Goal: Task Accomplishment & Management: Use online tool/utility

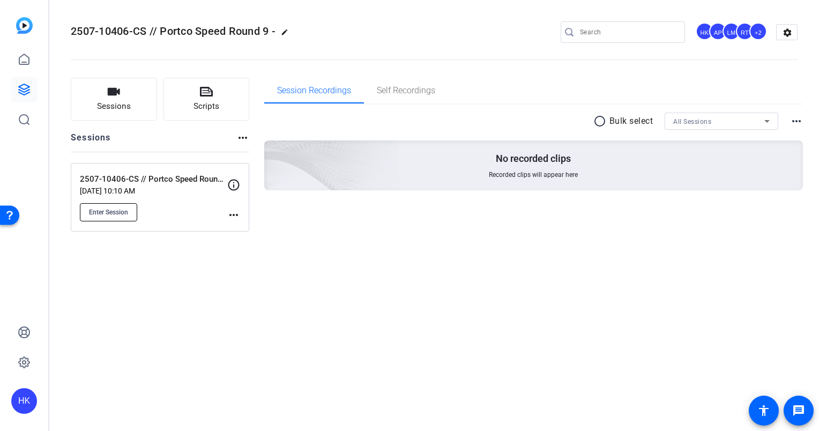
click at [115, 211] on span "Enter Session" at bounding box center [108, 212] width 39 height 9
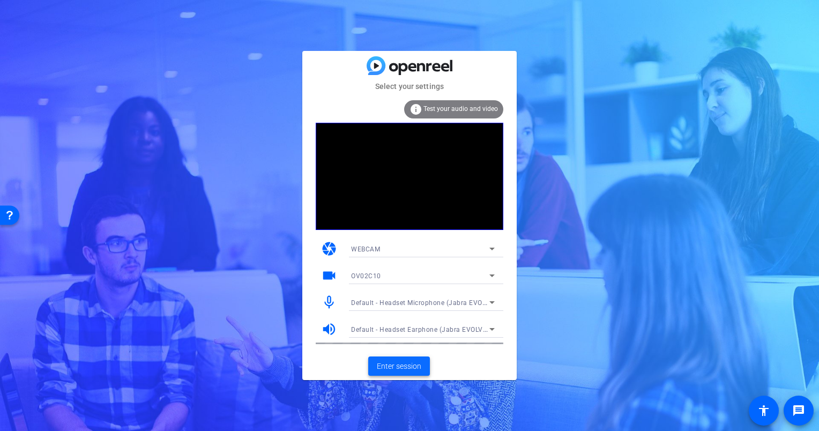
click at [394, 370] on span "Enter session" at bounding box center [399, 366] width 44 height 11
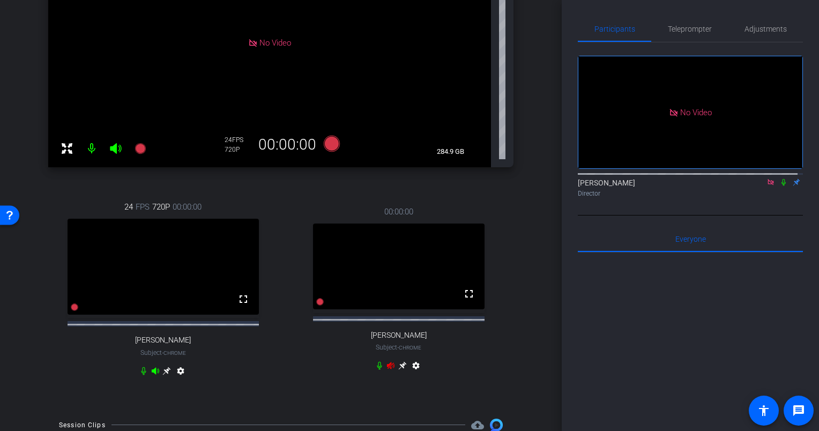
scroll to position [164, 0]
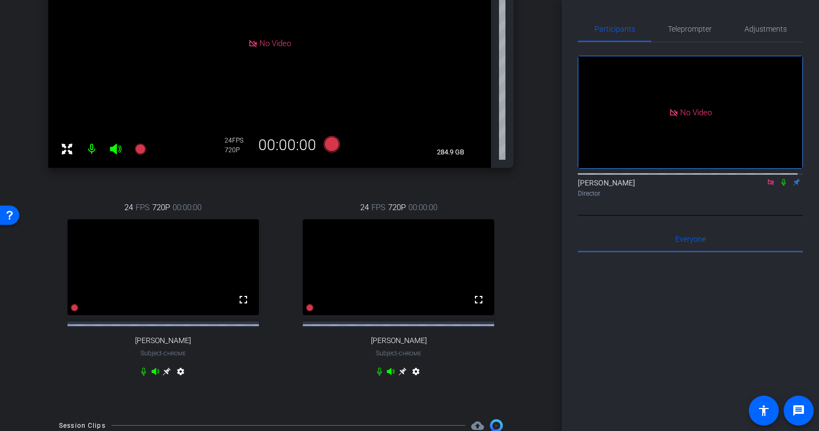
click at [398, 375] on icon at bounding box center [402, 371] width 8 height 8
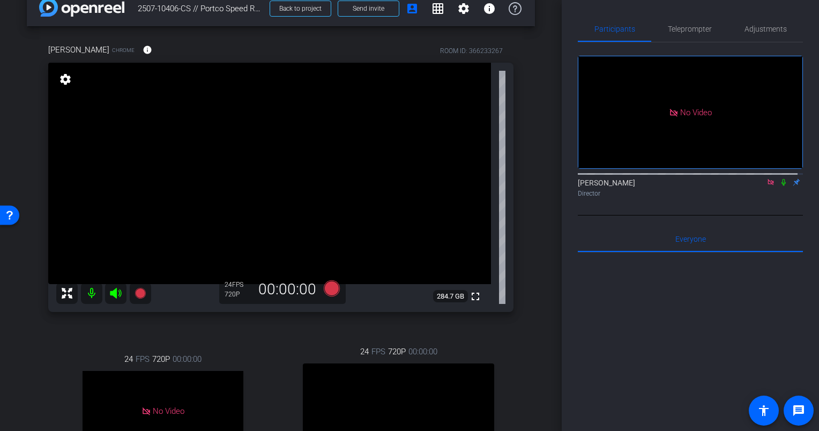
scroll to position [19, 0]
click at [65, 81] on mat-icon "settings" at bounding box center [65, 79] width 15 height 13
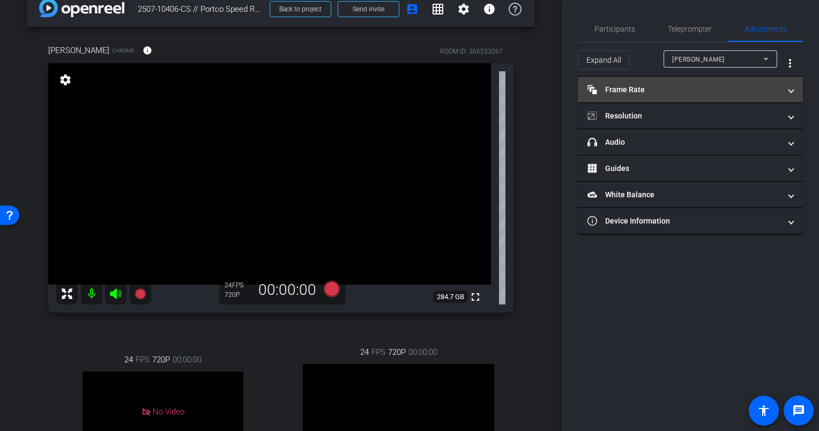
click at [639, 83] on mat-expansion-panel-header "Frame Rate Frame Rate" at bounding box center [690, 90] width 225 height 26
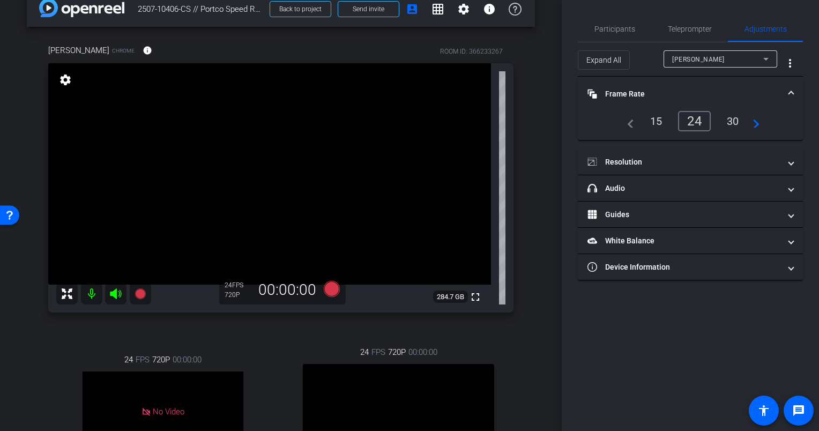
click at [725, 119] on div "30" at bounding box center [732, 121] width 28 height 18
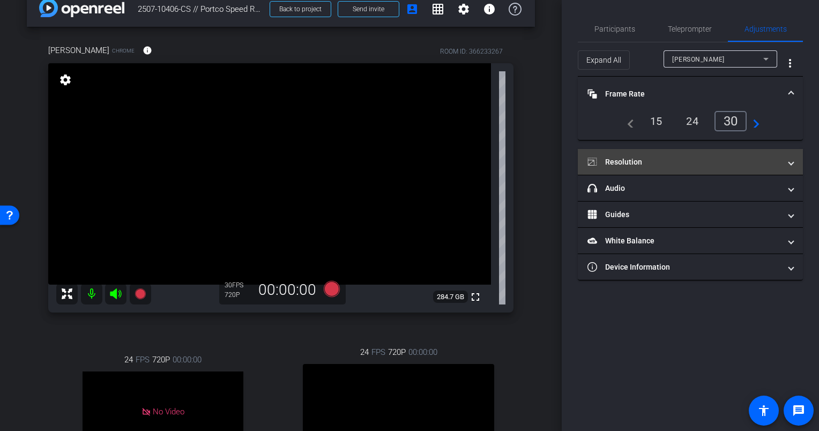
click at [751, 162] on mat-panel-title "Resolution" at bounding box center [683, 161] width 193 height 11
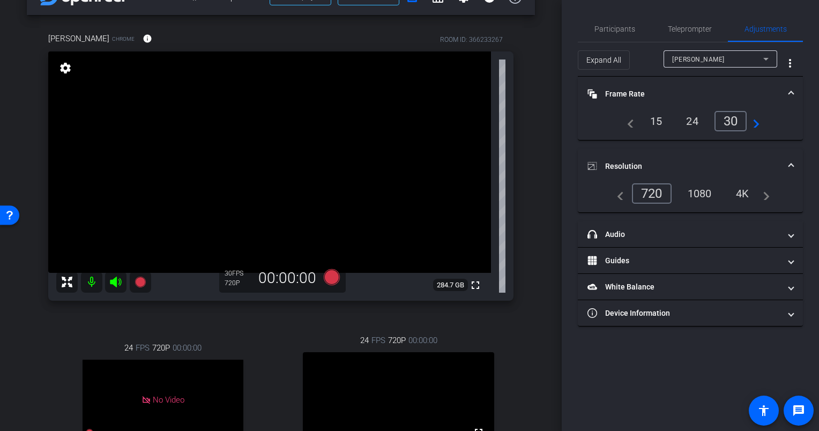
scroll to position [32, 0]
click at [708, 193] on div "1080" at bounding box center [699, 193] width 40 height 18
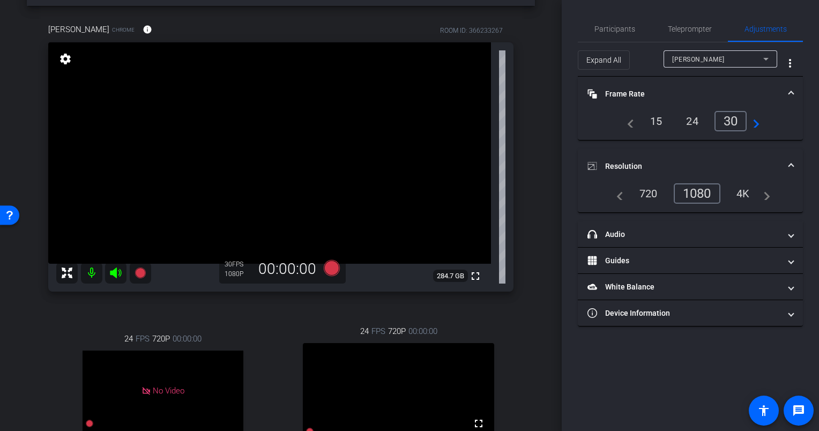
scroll to position [38, 0]
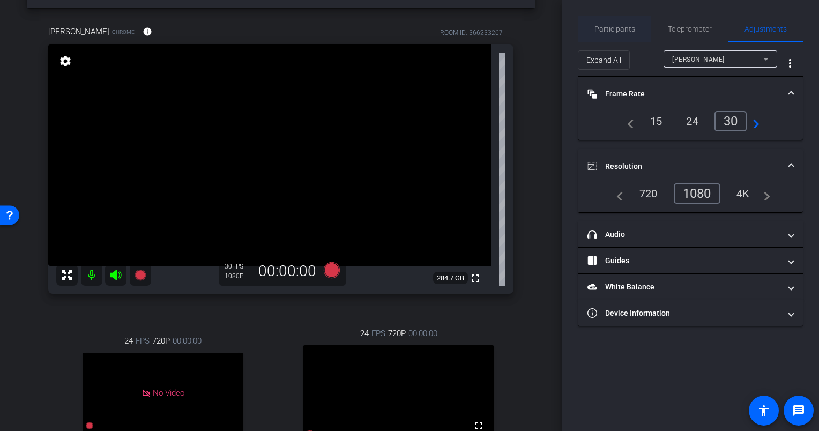
click at [616, 25] on span "Participants" at bounding box center [614, 29] width 41 height 8
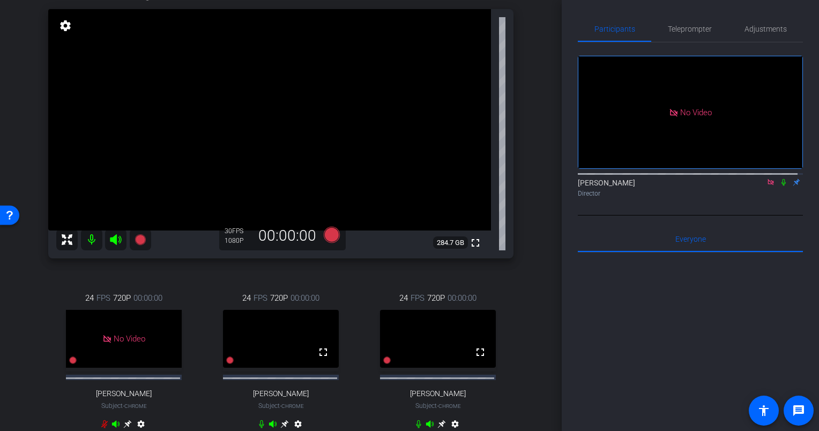
scroll to position [117, 0]
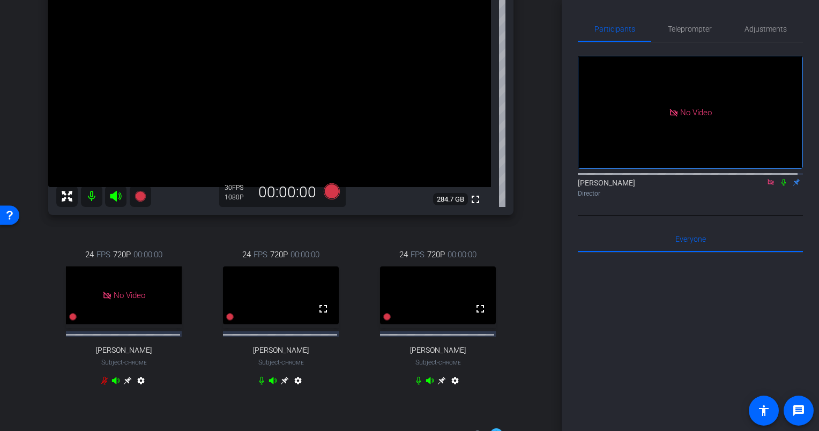
click at [437, 385] on icon at bounding box center [441, 380] width 9 height 9
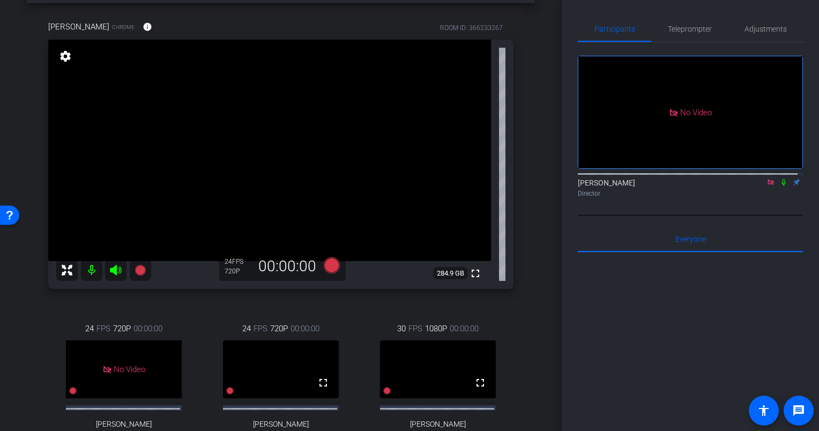
scroll to position [42, 0]
click at [66, 54] on mat-icon "settings" at bounding box center [65, 56] width 15 height 13
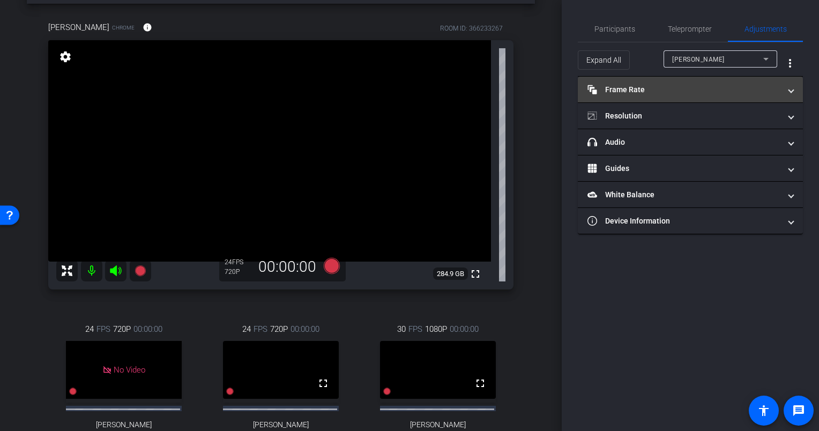
click at [747, 85] on mat-panel-title "Frame Rate Frame Rate" at bounding box center [683, 89] width 193 height 11
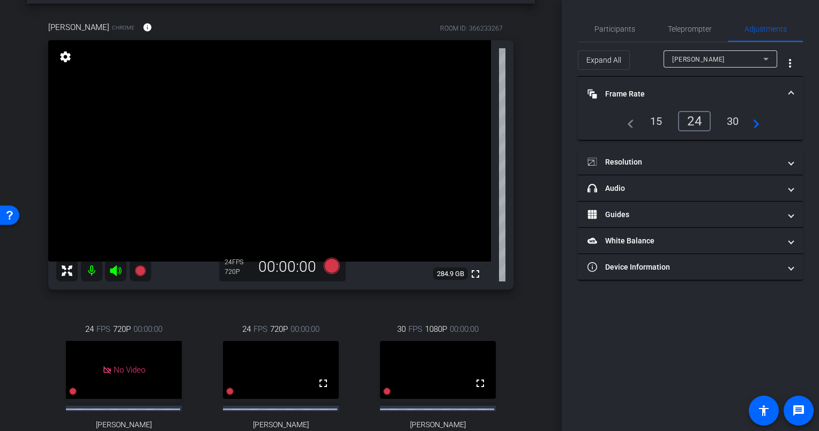
click at [723, 124] on div "30" at bounding box center [732, 121] width 28 height 18
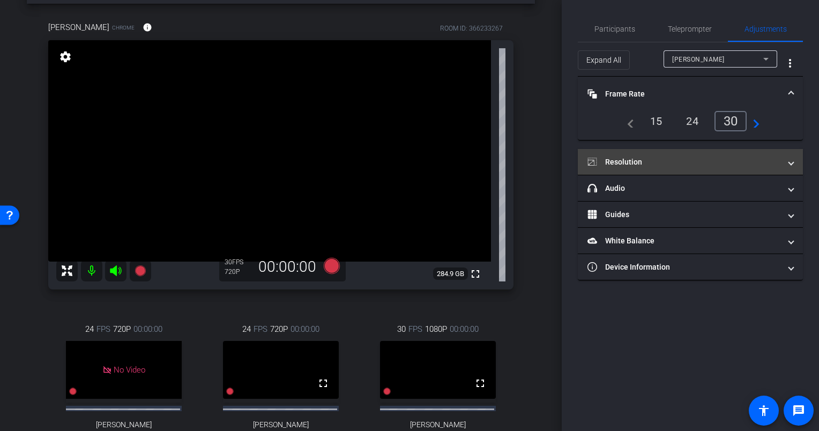
click at [690, 164] on mat-panel-title "Resolution" at bounding box center [683, 161] width 193 height 11
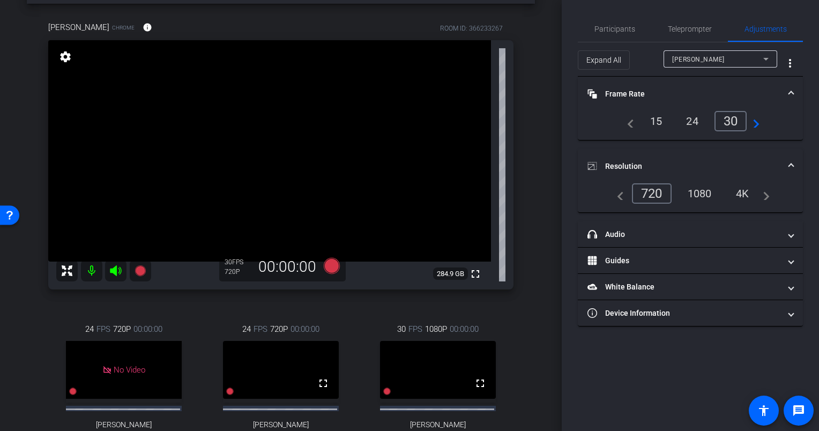
click at [695, 193] on div "1080" at bounding box center [699, 193] width 40 height 18
click at [610, 29] on span "Participants" at bounding box center [614, 29] width 41 height 8
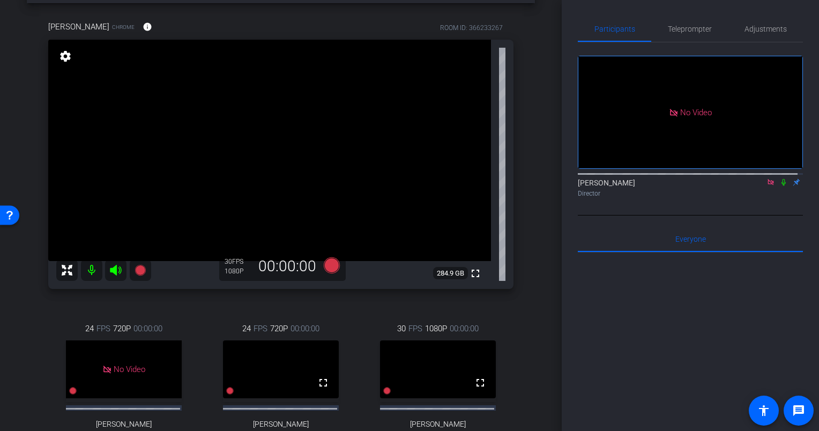
scroll to position [124, 0]
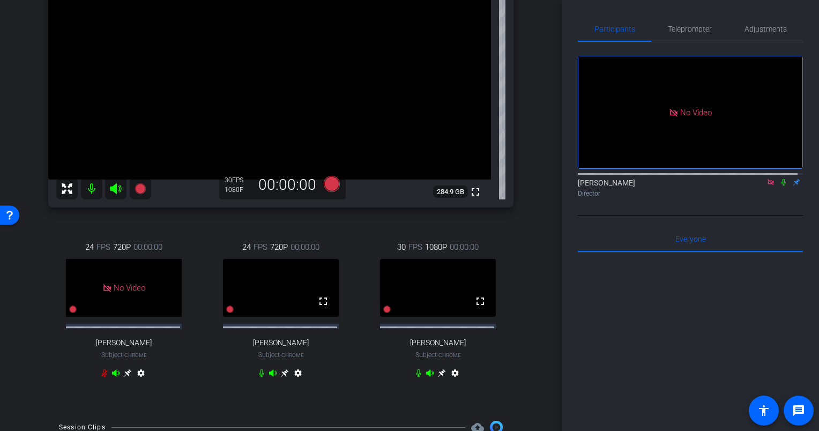
click at [437, 377] on icon at bounding box center [441, 373] width 8 height 8
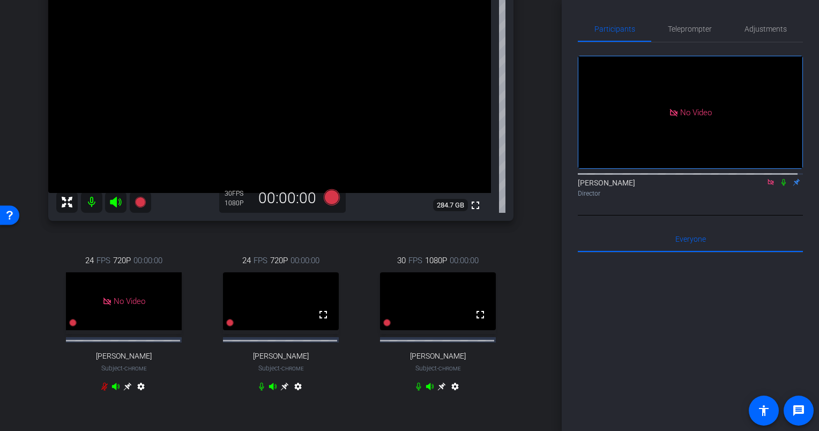
scroll to position [111, 0]
click at [438, 390] on icon at bounding box center [441, 385] width 9 height 9
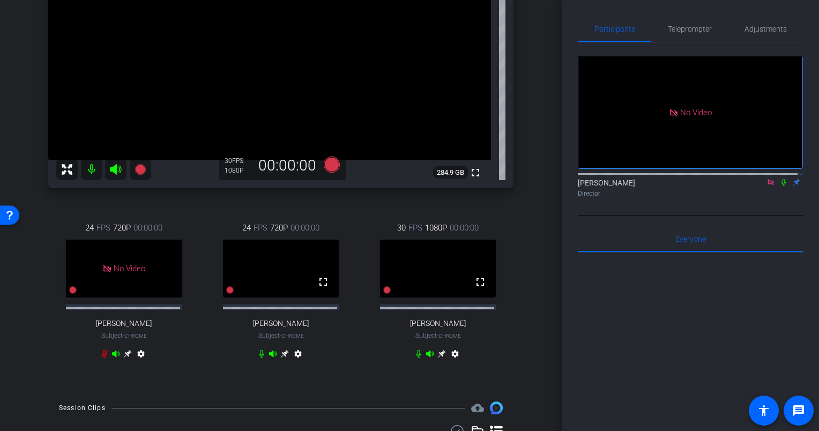
scroll to position [89, 0]
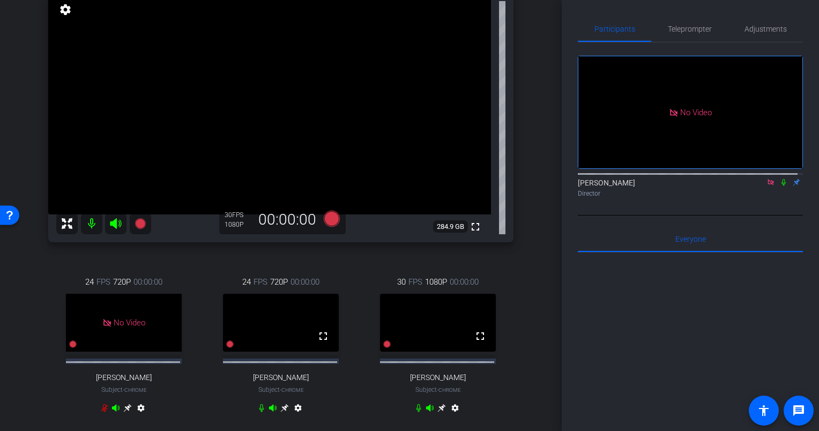
click at [438, 412] on icon at bounding box center [441, 408] width 8 height 8
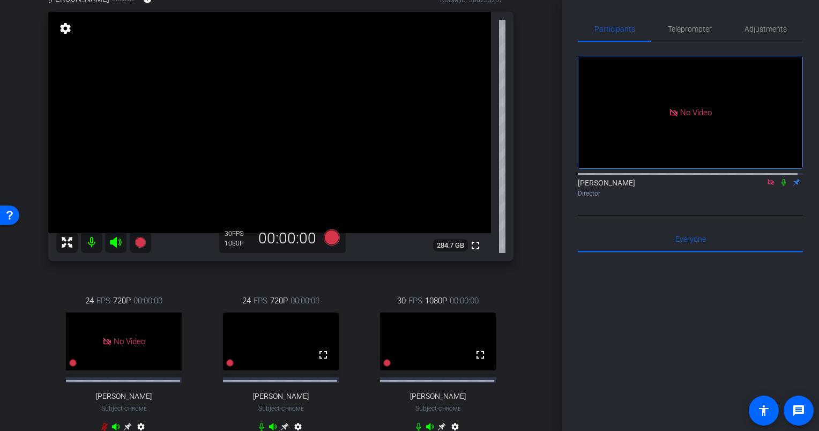
scroll to position [116, 0]
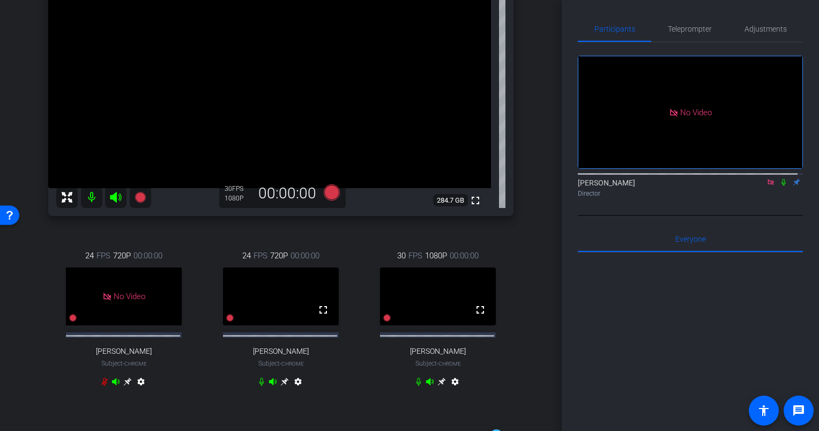
click at [437, 386] on icon at bounding box center [441, 381] width 9 height 9
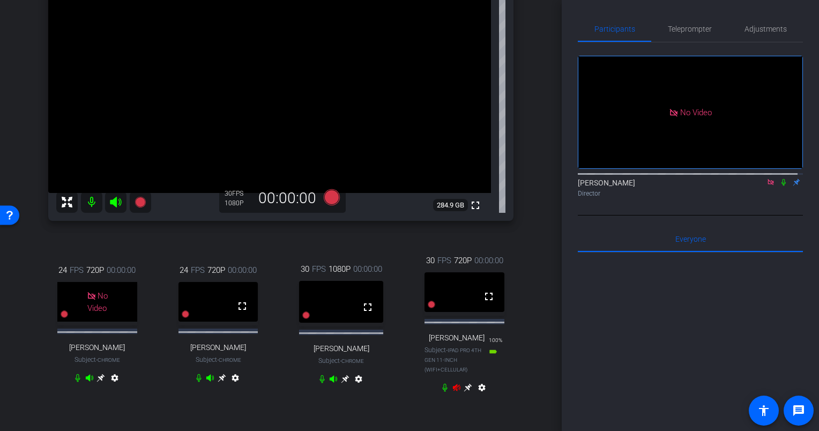
scroll to position [92, 0]
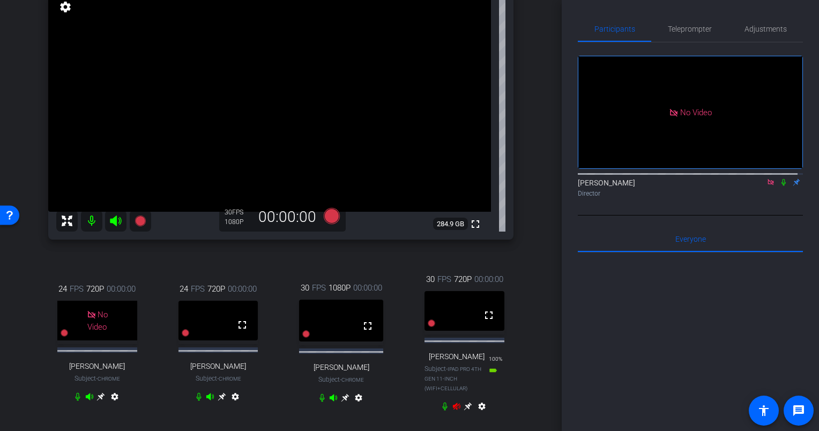
click at [464, 410] on icon at bounding box center [468, 406] width 8 height 8
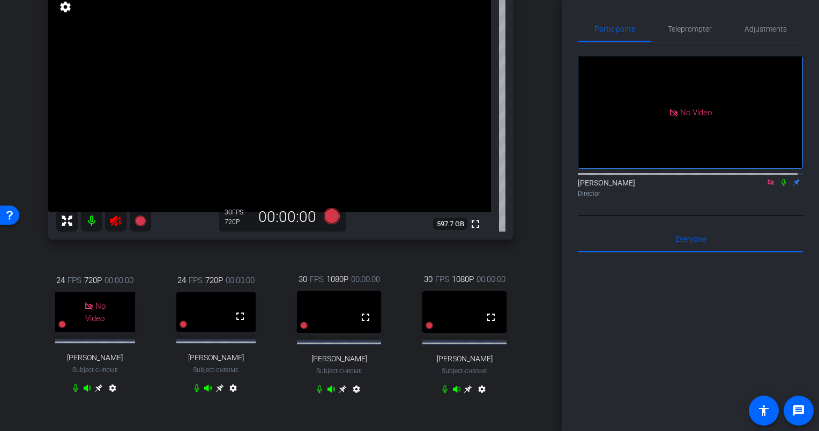
click at [64, 10] on mat-icon "settings" at bounding box center [65, 7] width 15 height 13
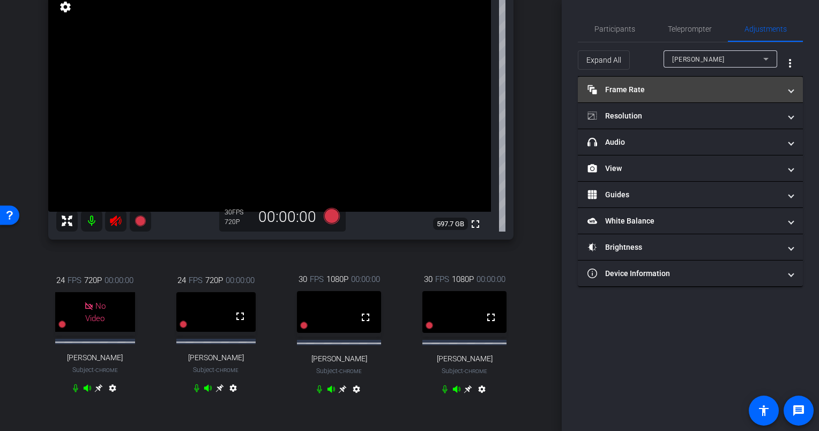
click at [739, 85] on mat-panel-title "Frame Rate Frame Rate" at bounding box center [683, 89] width 193 height 11
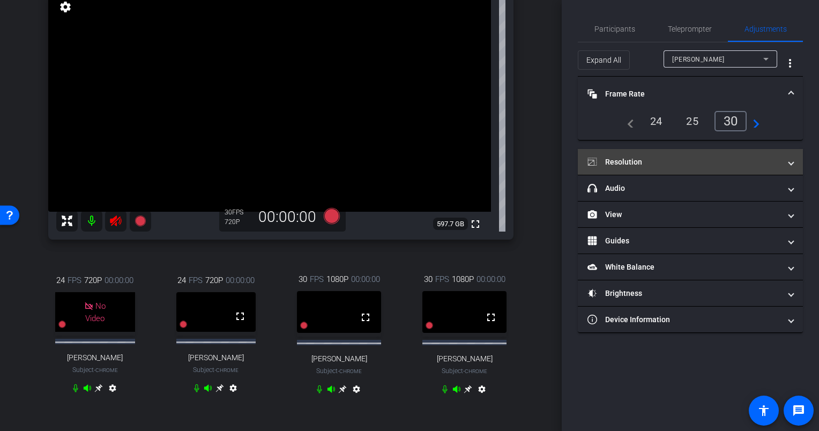
click at [711, 153] on mat-expansion-panel-header "Resolution" at bounding box center [690, 162] width 225 height 26
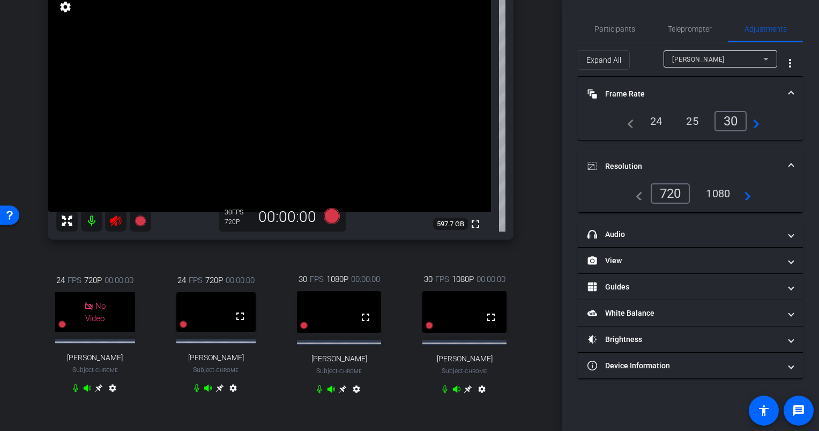
click at [720, 191] on div "1080" at bounding box center [718, 193] width 40 height 18
click at [526, 199] on div "[PERSON_NAME] iPad Pro 4th Gen 11-inch (WiFi+Cellular) info ROOM ID: 366233267 …" at bounding box center [281, 190] width 508 height 472
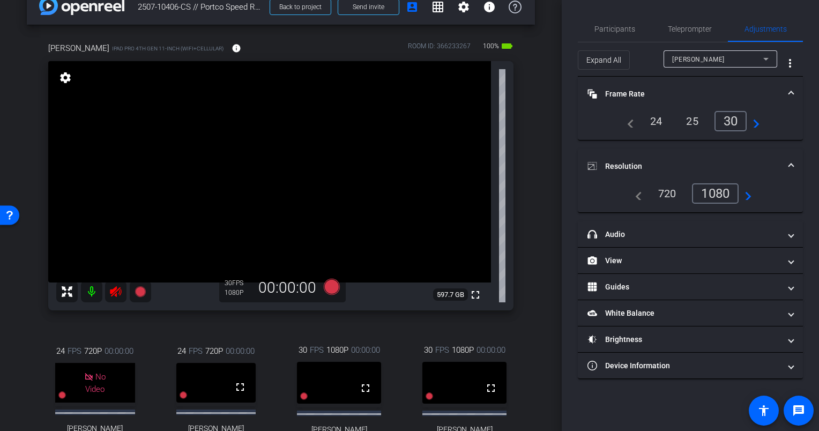
scroll to position [0, 0]
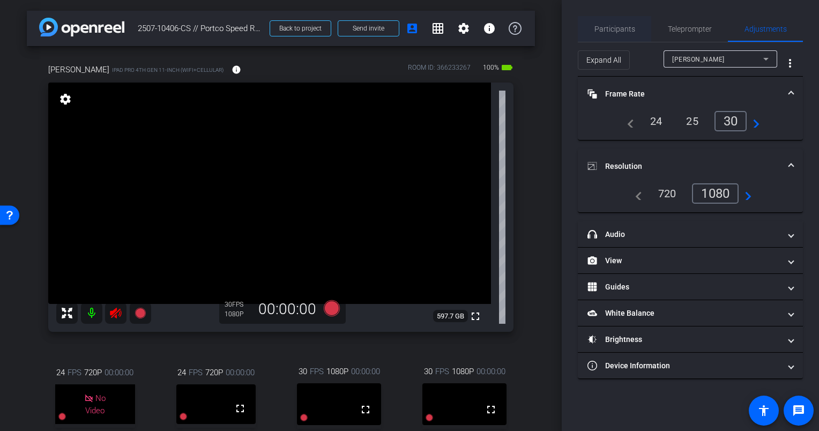
click at [615, 32] on span "Participants" at bounding box center [614, 29] width 41 height 8
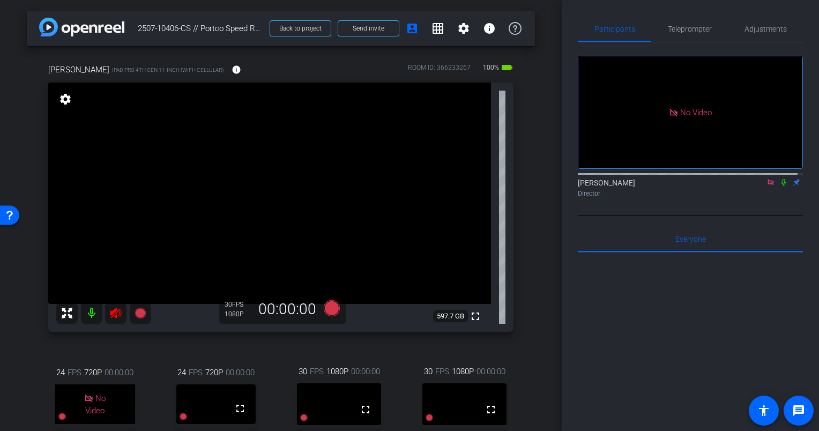
click at [118, 312] on icon at bounding box center [115, 312] width 13 height 13
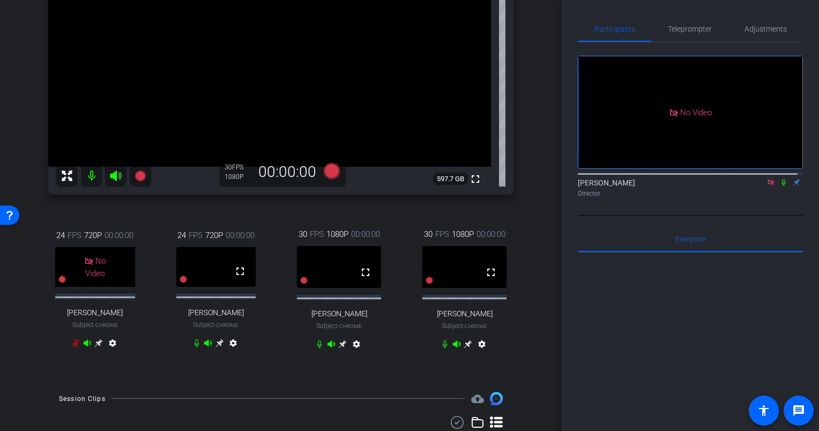
scroll to position [132, 0]
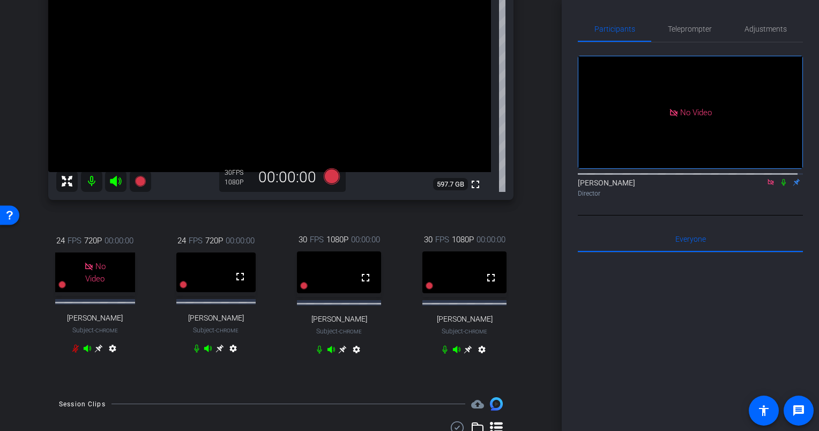
click at [463, 354] on icon at bounding box center [467, 349] width 9 height 9
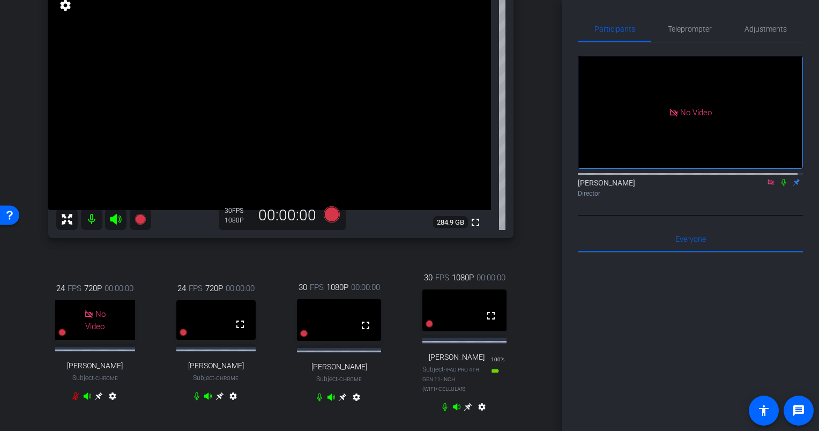
scroll to position [111, 0]
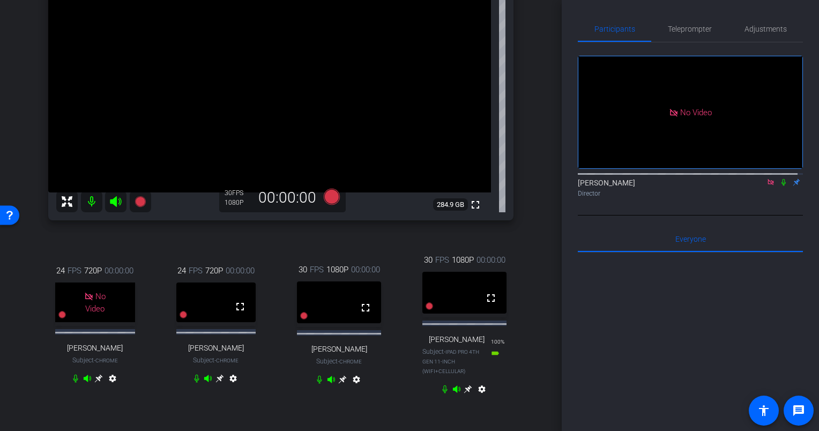
click at [339, 384] on icon at bounding box center [342, 379] width 9 height 9
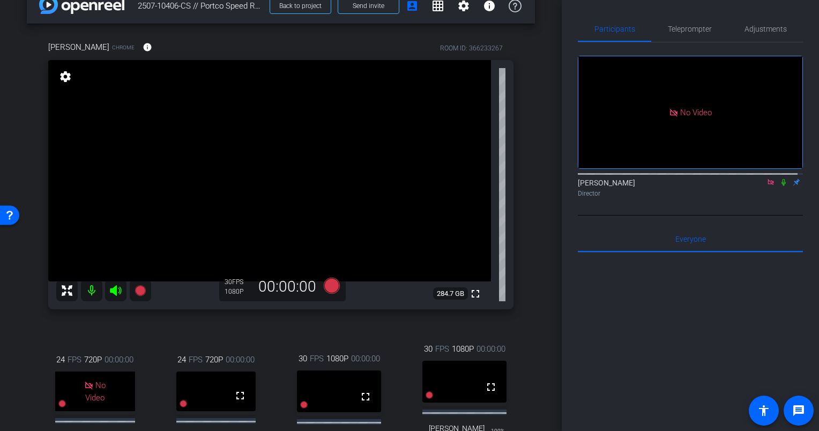
scroll to position [22, 0]
click at [781, 179] on icon at bounding box center [783, 182] width 4 height 7
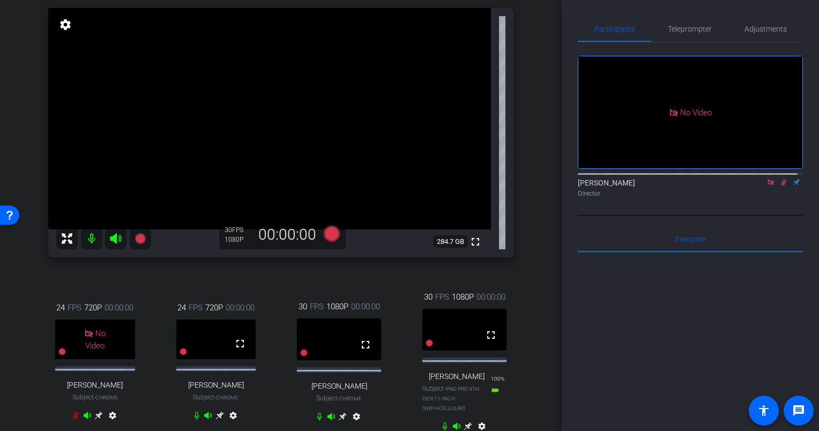
scroll to position [128, 0]
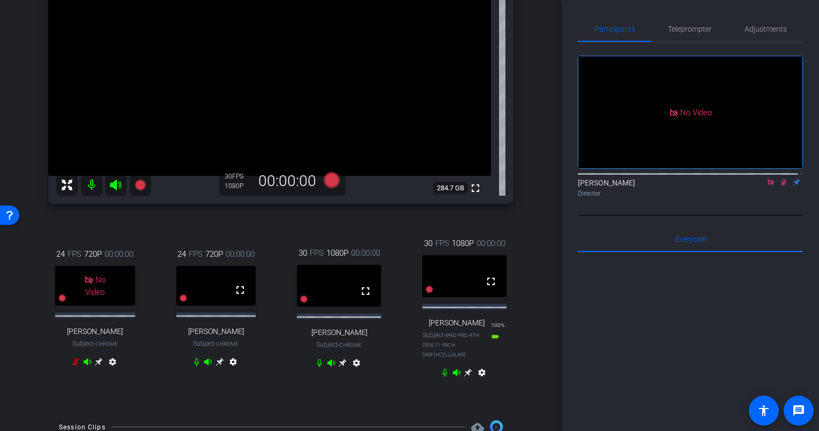
click at [467, 377] on icon at bounding box center [467, 372] width 9 height 9
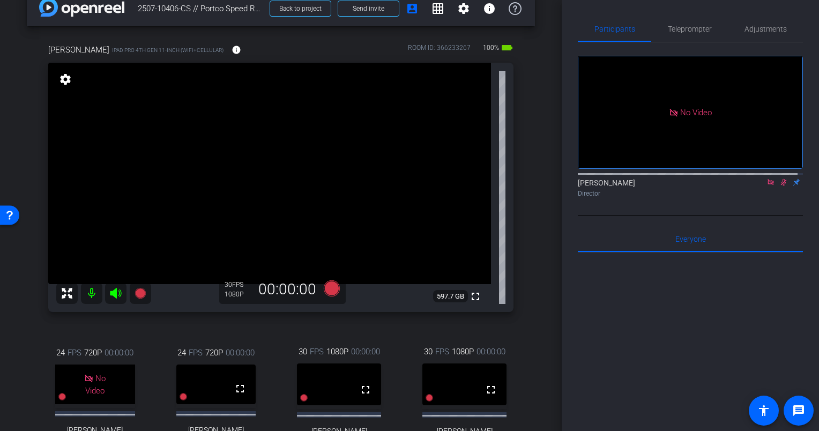
scroll to position [14, 0]
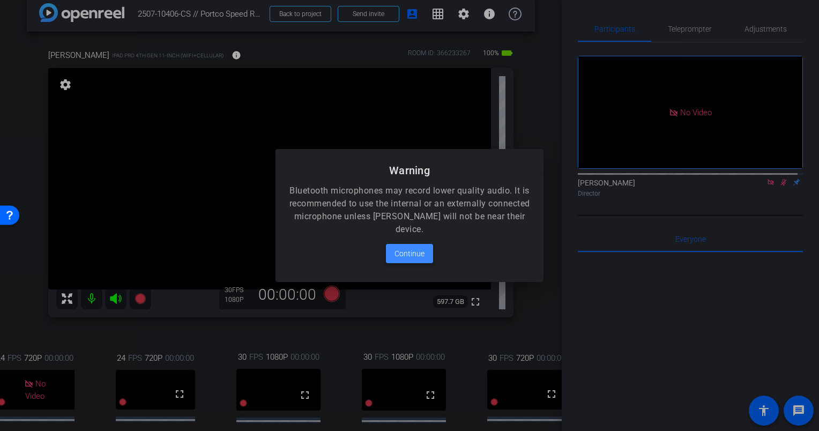
click at [413, 251] on span "Continue" at bounding box center [409, 253] width 30 height 13
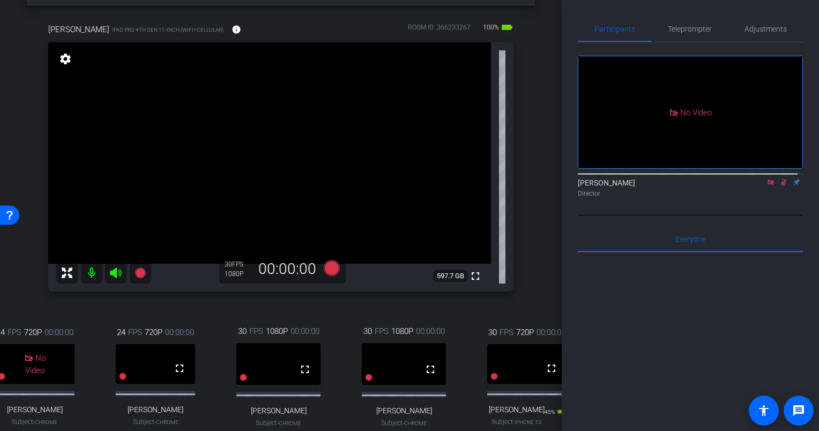
scroll to position [21, 0]
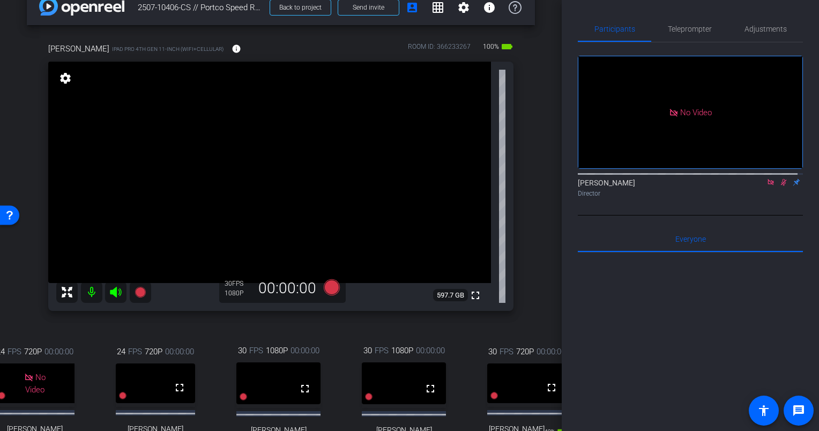
click at [779, 178] on icon at bounding box center [783, 182] width 9 height 8
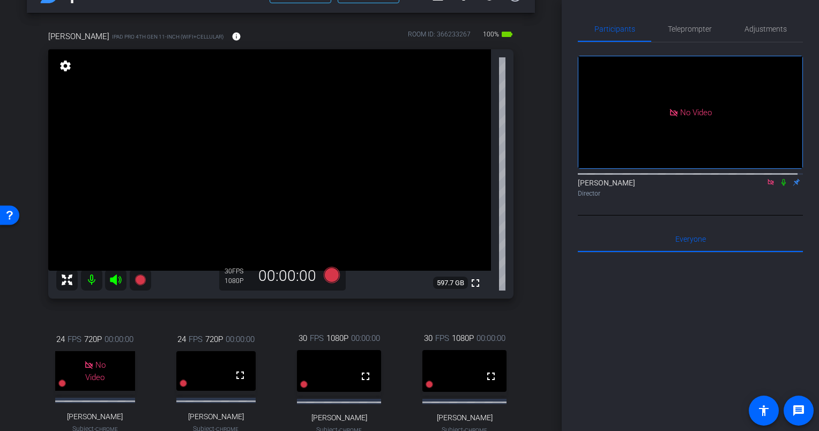
scroll to position [0, 0]
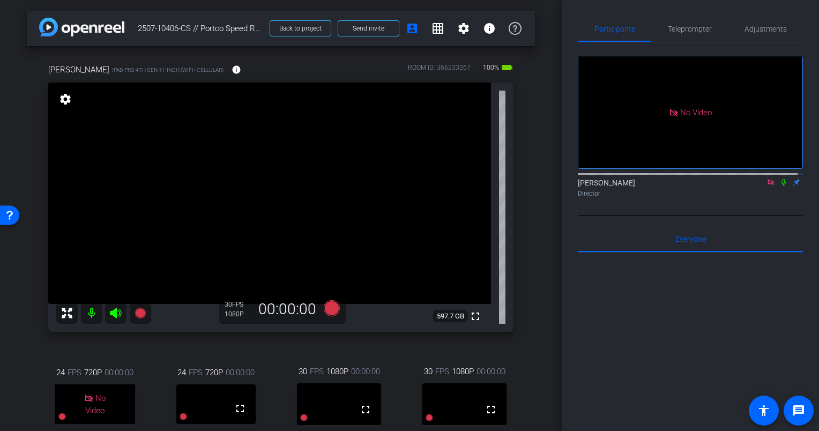
click at [781, 179] on icon at bounding box center [783, 182] width 4 height 7
click at [781, 179] on icon at bounding box center [784, 182] width 6 height 7
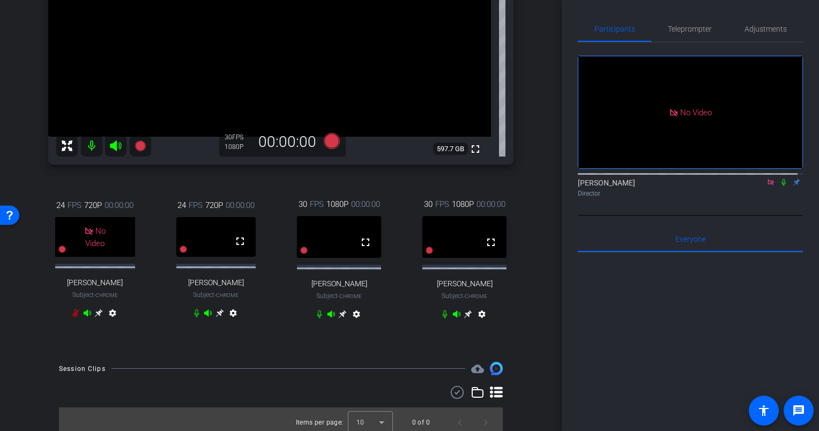
scroll to position [167, 0]
click at [338, 318] on icon at bounding box center [342, 314] width 9 height 9
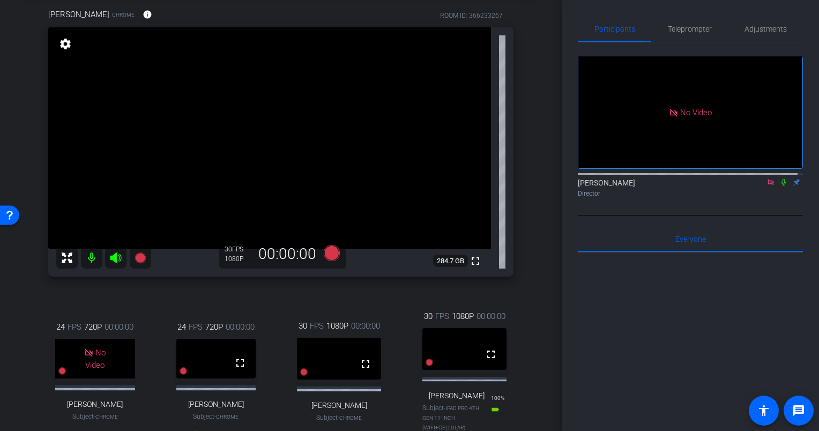
scroll to position [138, 0]
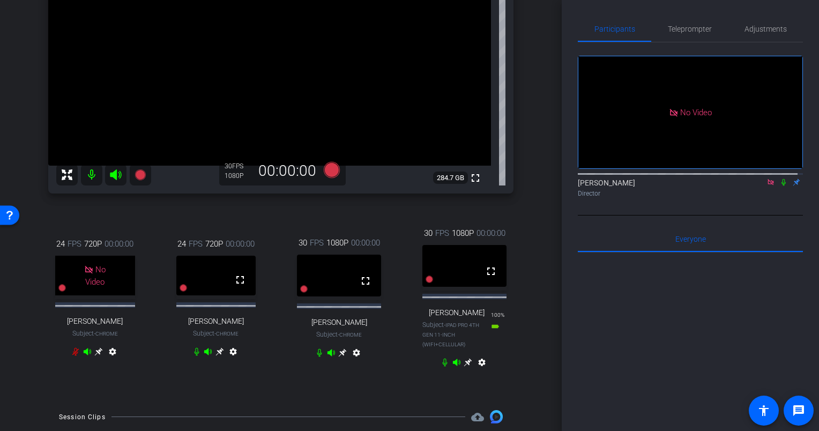
click at [464, 366] on icon at bounding box center [468, 362] width 8 height 8
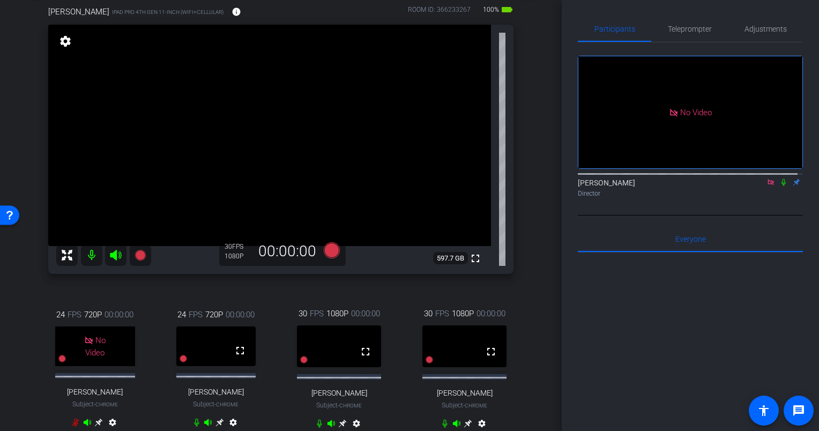
scroll to position [118, 0]
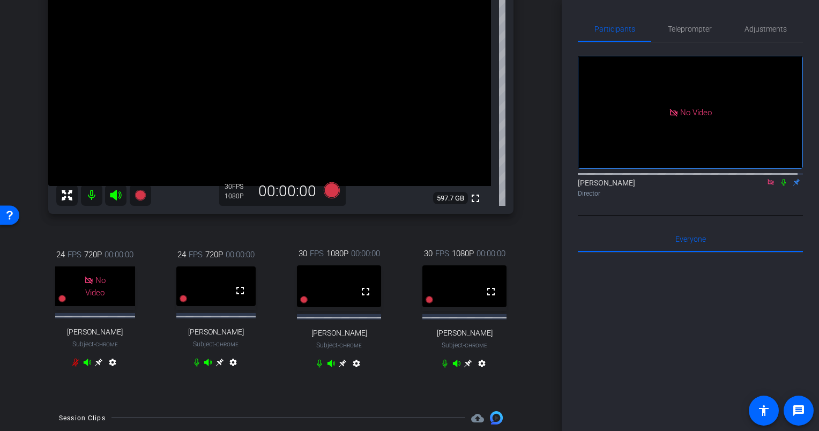
click at [339, 368] on icon at bounding box center [342, 363] width 9 height 9
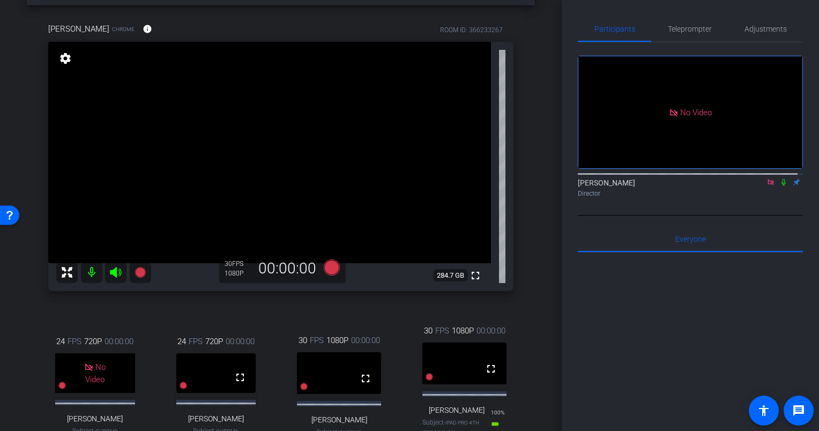
scroll to position [41, 0]
drag, startPoint x: 528, startPoint y: 302, endPoint x: 364, endPoint y: 20, distance: 326.5
click at [364, 20] on div "[PERSON_NAME] Chrome info ROOM ID: 366233267" at bounding box center [280, 29] width 465 height 26
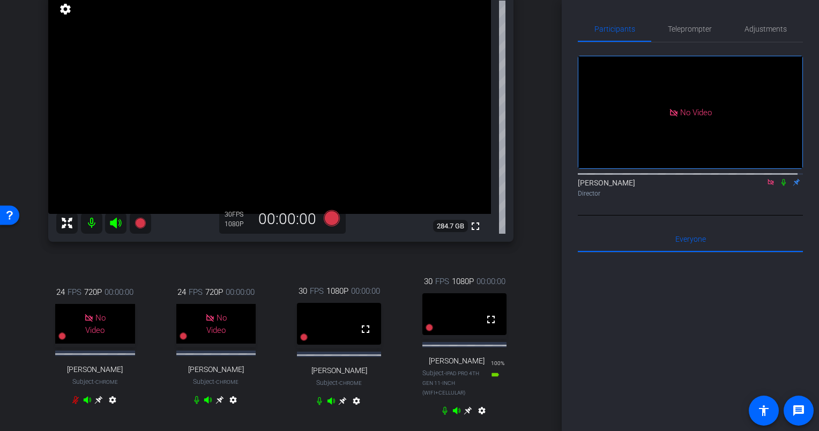
scroll to position [89, 0]
click at [332, 219] on icon at bounding box center [332, 219] width 16 height 16
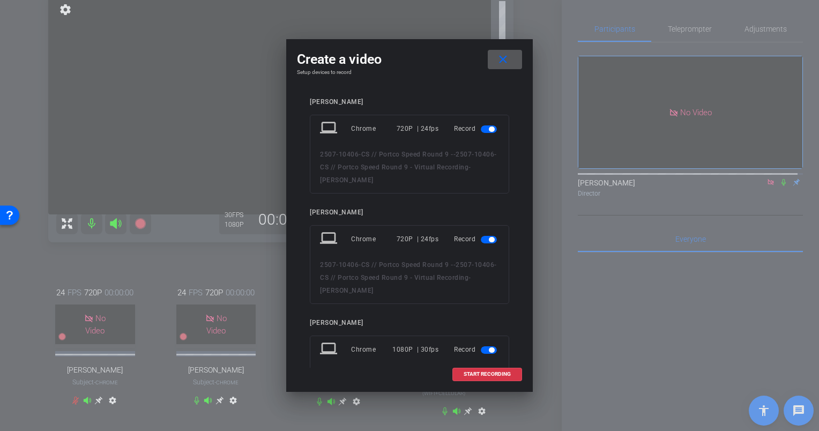
click at [505, 57] on mat-icon "close" at bounding box center [502, 59] width 13 height 13
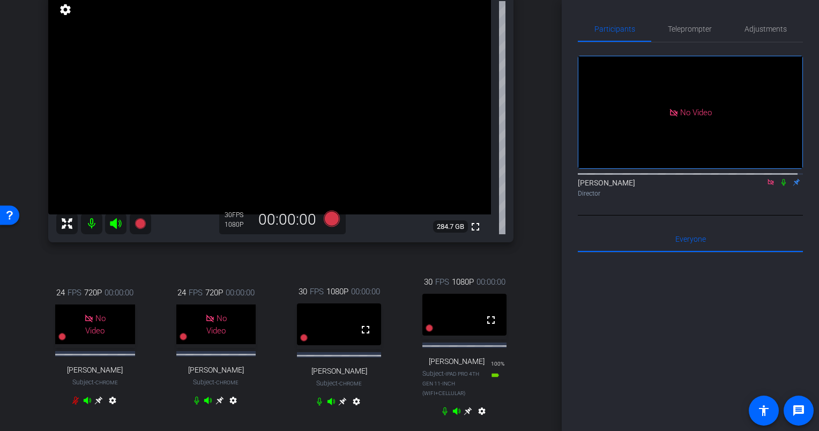
click at [505, 57] on div "fullscreen settings 284.7 GB" at bounding box center [280, 117] width 465 height 249
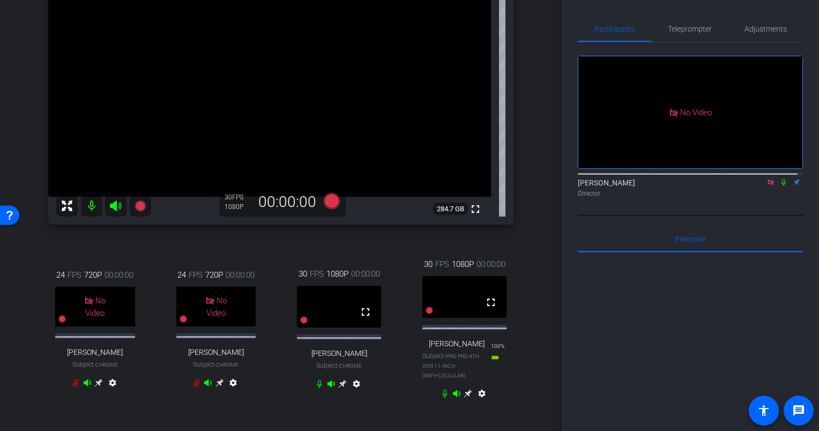
scroll to position [0, 0]
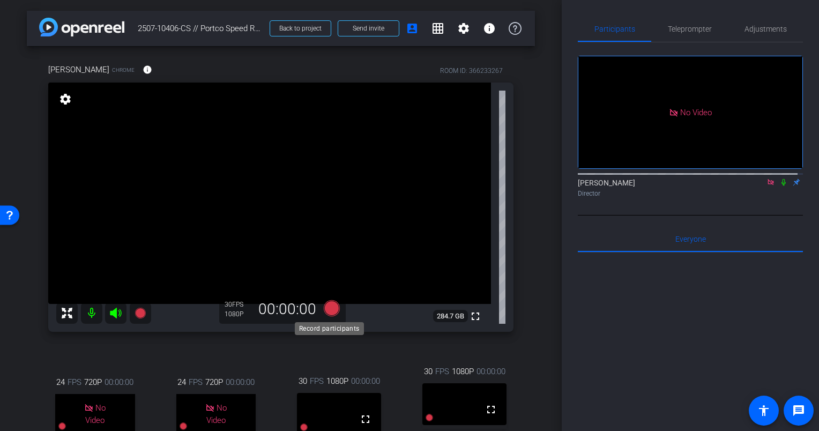
click at [328, 306] on icon at bounding box center [332, 308] width 16 height 16
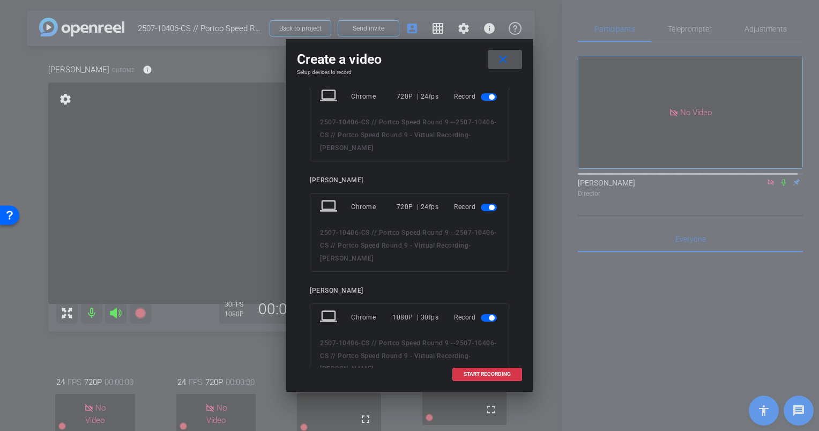
scroll to position [31, 0]
click at [489, 208] on span "button" at bounding box center [491, 208] width 5 height 5
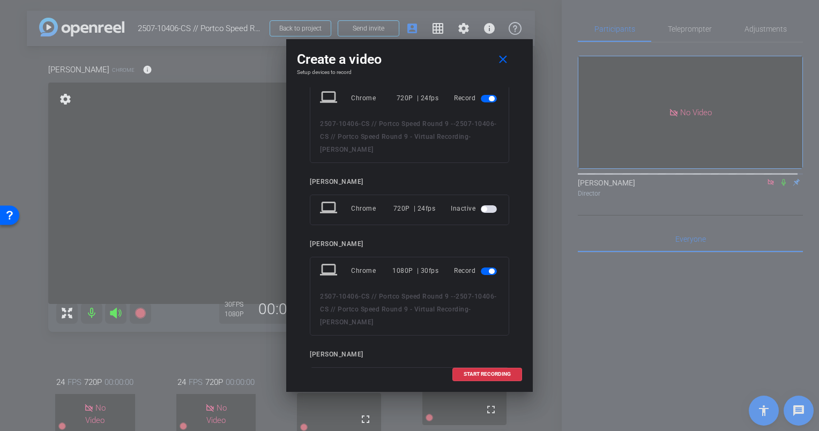
scroll to position [0, 0]
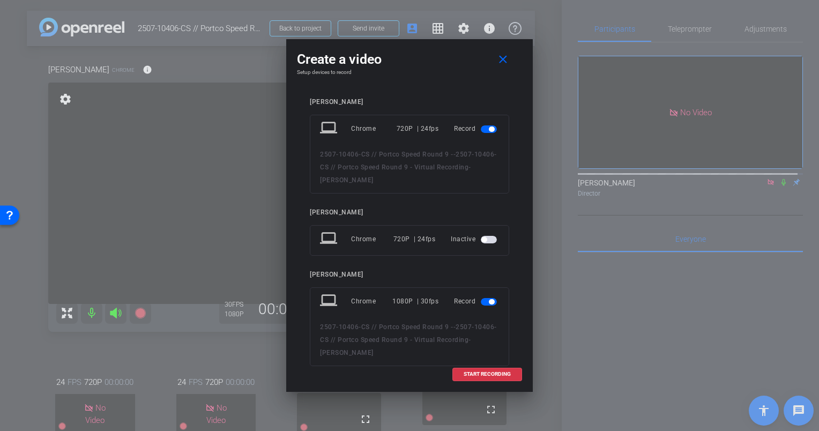
click at [487, 126] on span "button" at bounding box center [489, 129] width 16 height 8
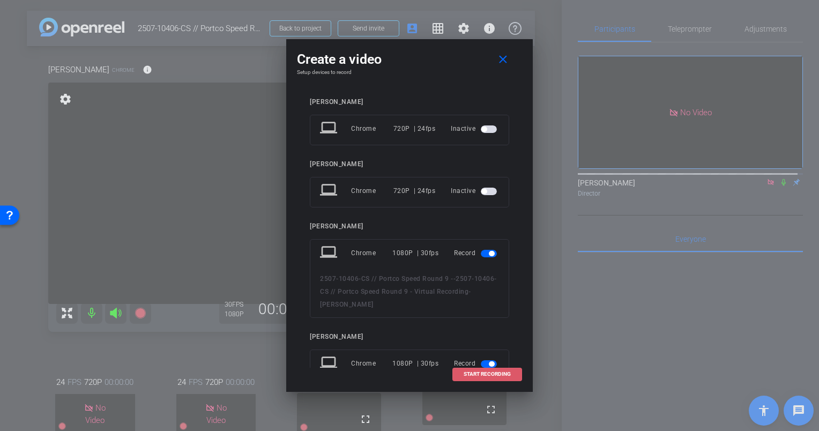
click at [470, 373] on span "START RECORDING" at bounding box center [486, 373] width 47 height 5
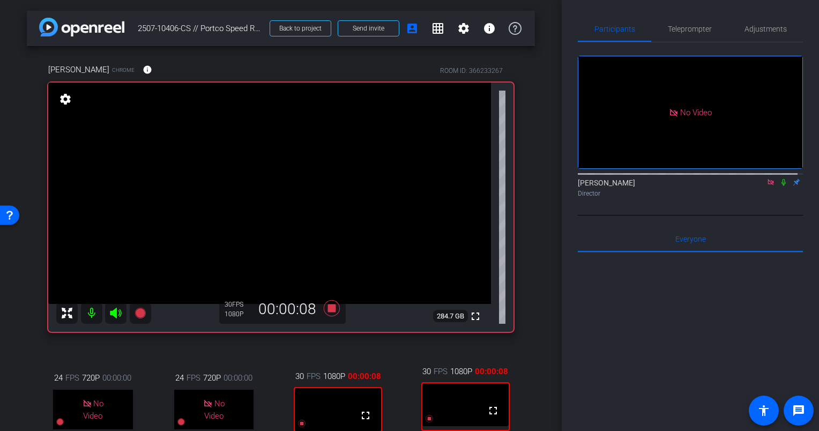
click at [779, 178] on icon at bounding box center [783, 182] width 9 height 8
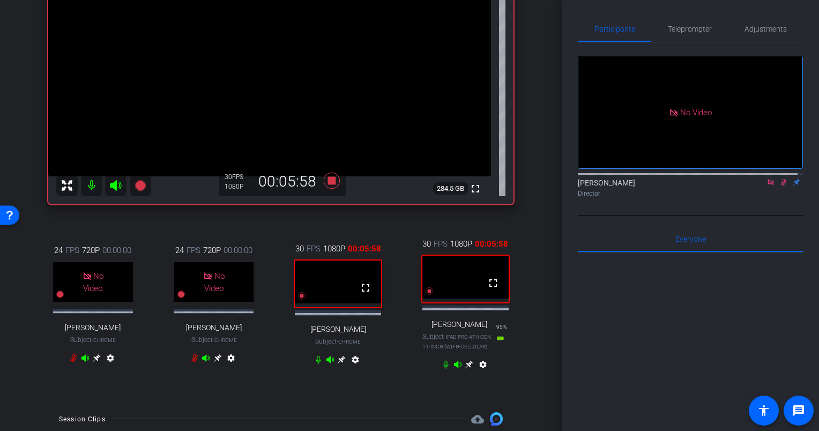
scroll to position [131, 0]
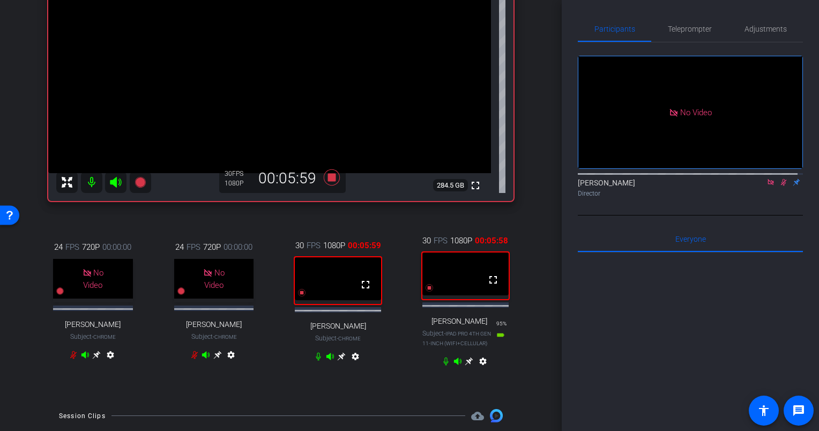
click at [467, 365] on icon at bounding box center [469, 361] width 9 height 9
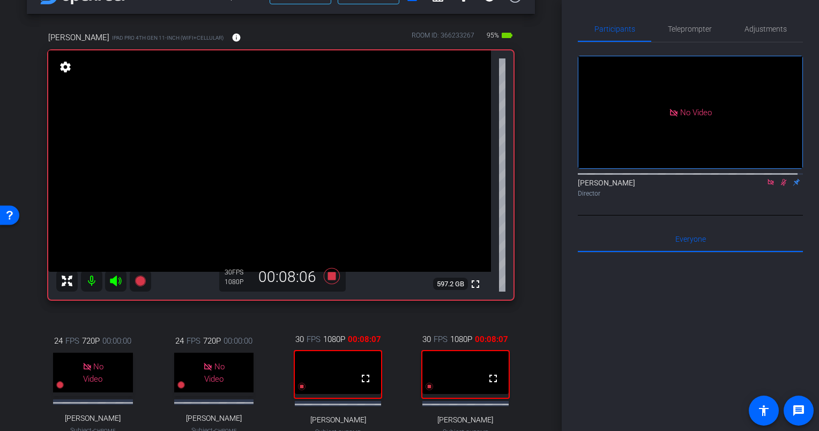
scroll to position [154, 0]
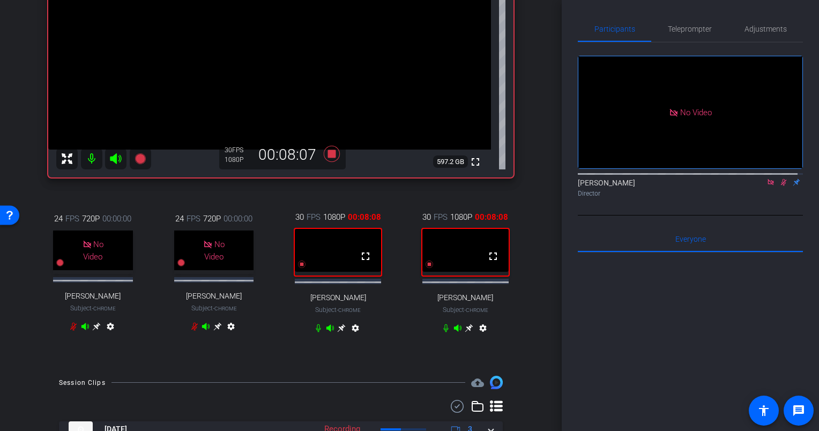
click at [338, 332] on icon at bounding box center [342, 328] width 8 height 8
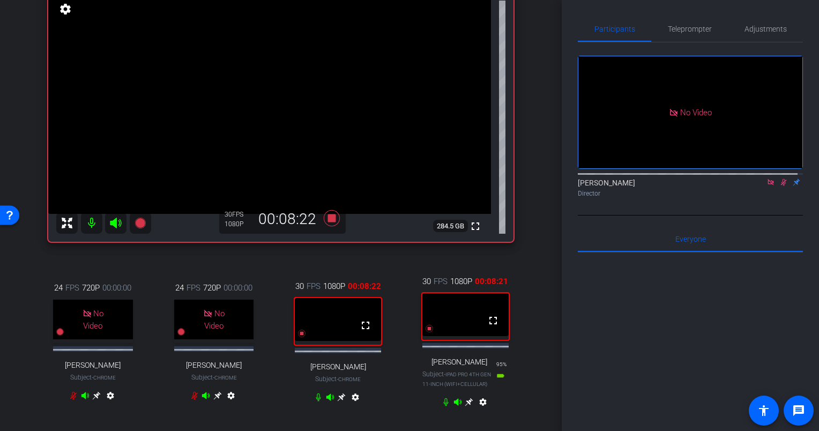
scroll to position [84, 0]
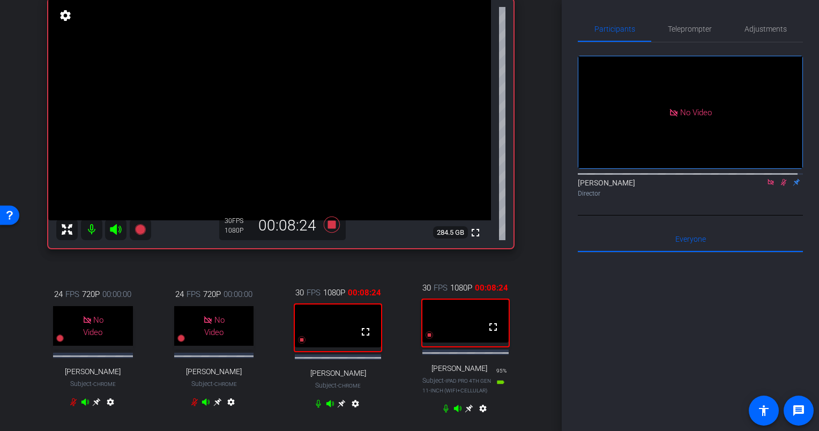
click at [338, 408] on icon at bounding box center [341, 403] width 9 height 9
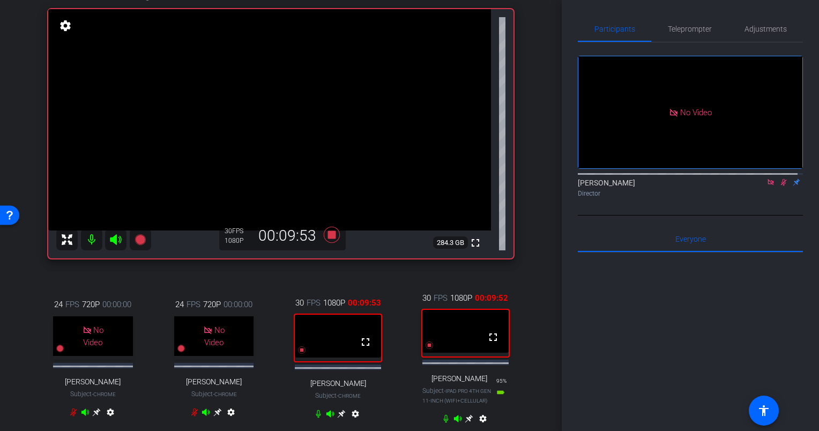
scroll to position [95, 0]
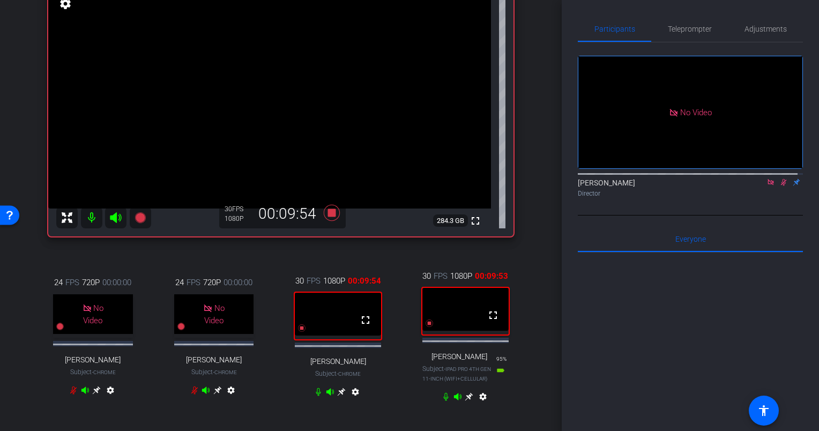
click at [337, 396] on icon at bounding box center [341, 391] width 9 height 9
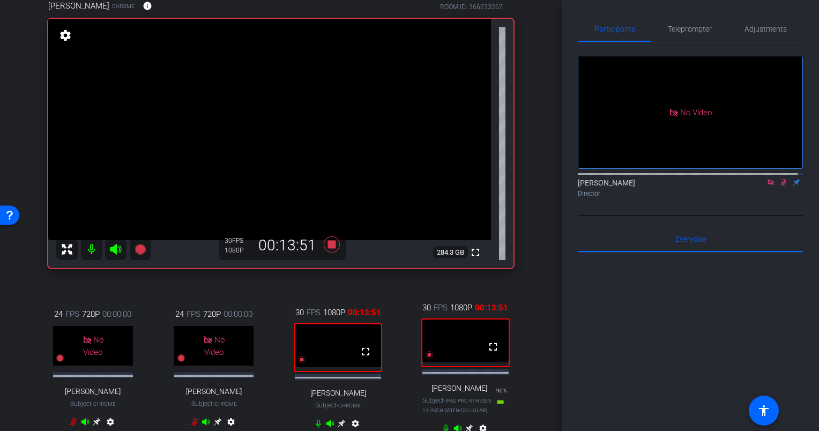
scroll to position [63, 0]
click at [327, 244] on icon at bounding box center [332, 245] width 16 height 16
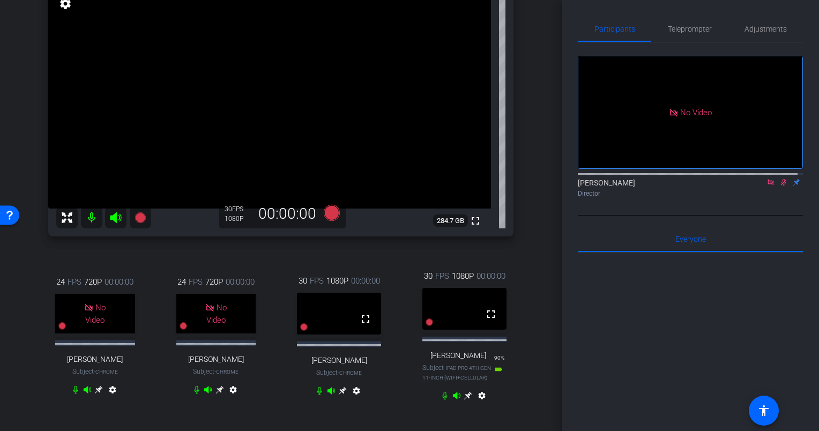
scroll to position [96, 0]
click at [338, 394] on icon at bounding box center [342, 390] width 9 height 9
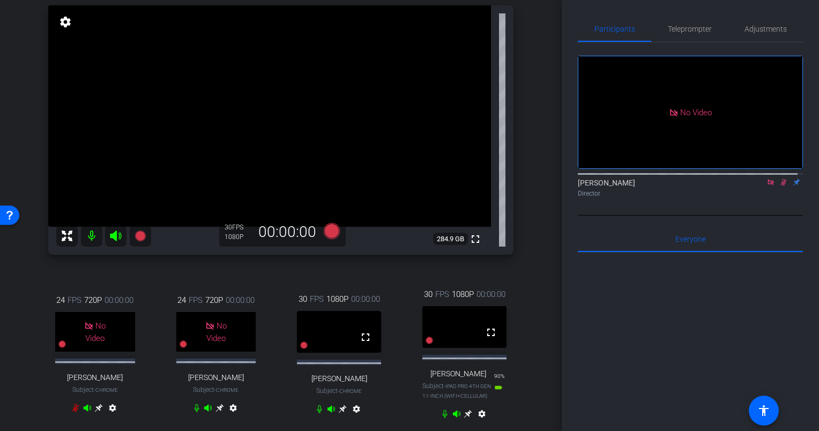
scroll to position [109, 0]
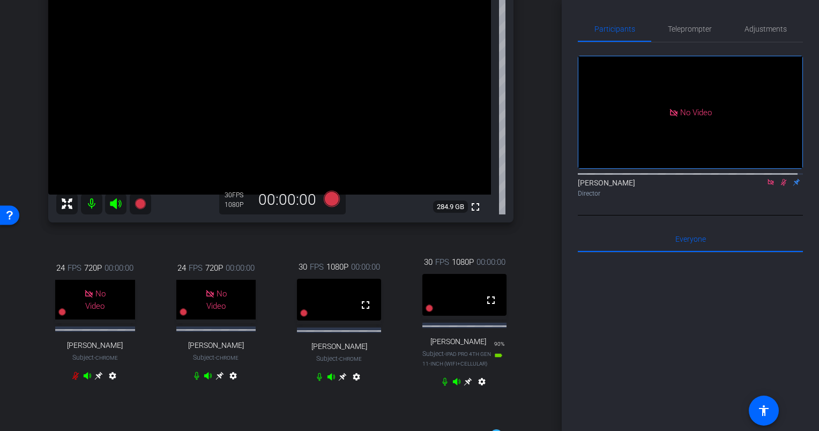
click at [463, 386] on icon at bounding box center [467, 381] width 9 height 9
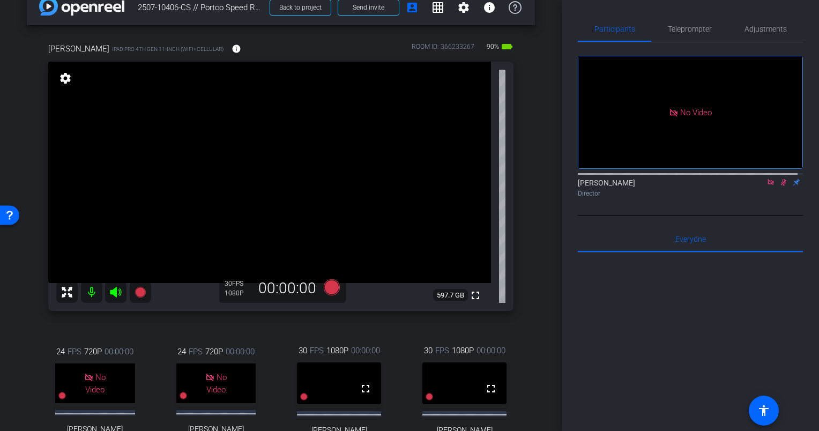
scroll to position [20, 0]
click at [779, 178] on icon at bounding box center [783, 182] width 9 height 8
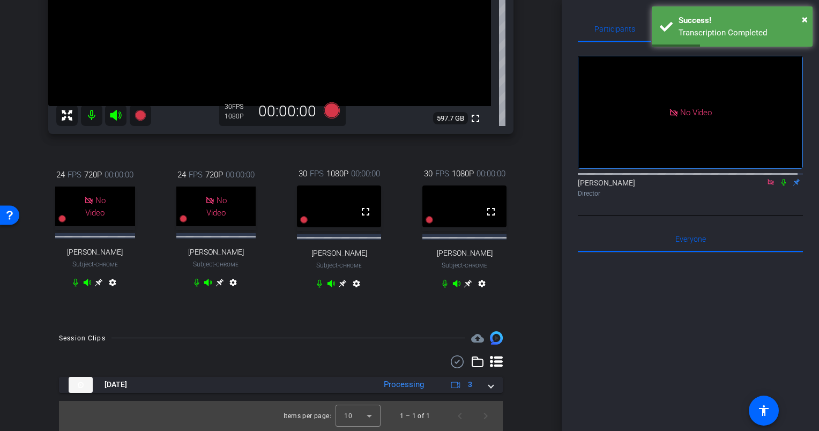
scroll to position [236, 0]
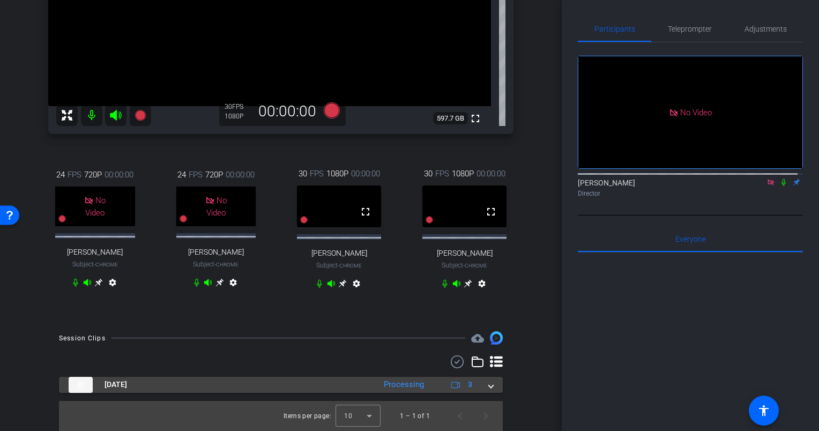
click at [489, 388] on span at bounding box center [491, 384] width 4 height 11
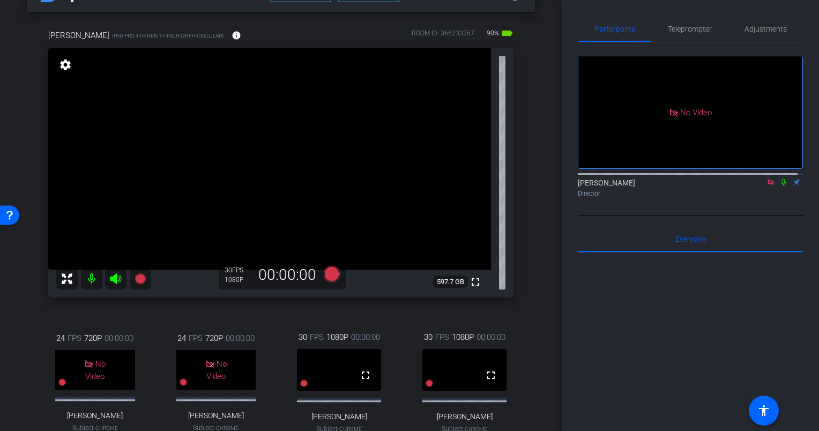
scroll to position [32, 0]
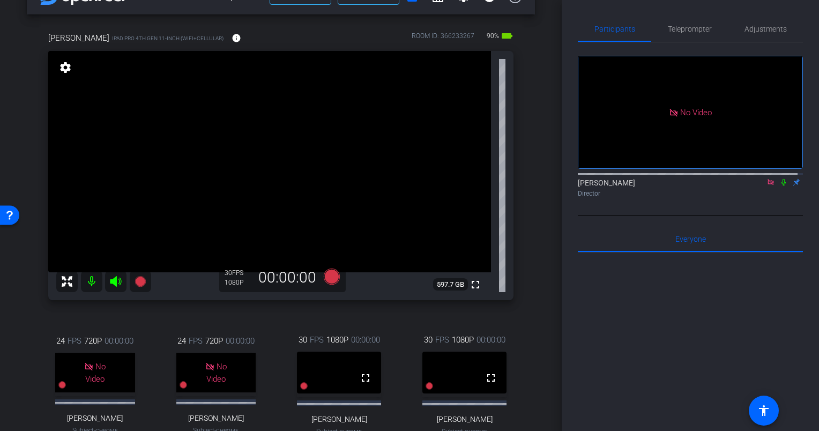
click at [779, 178] on icon at bounding box center [783, 182] width 9 height 8
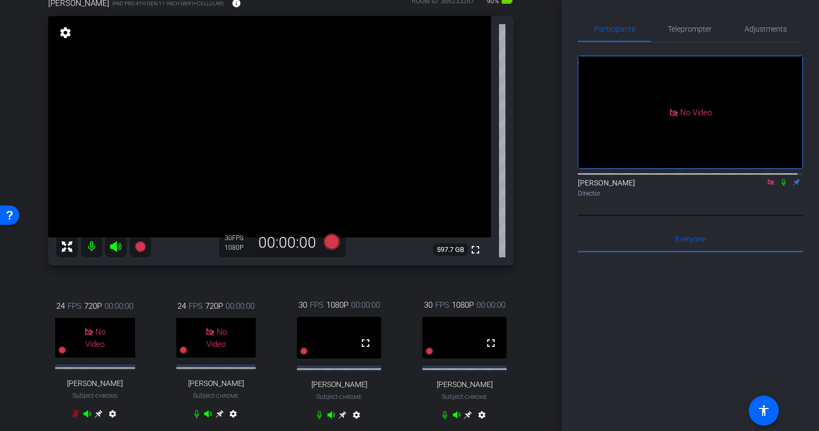
scroll to position [98, 0]
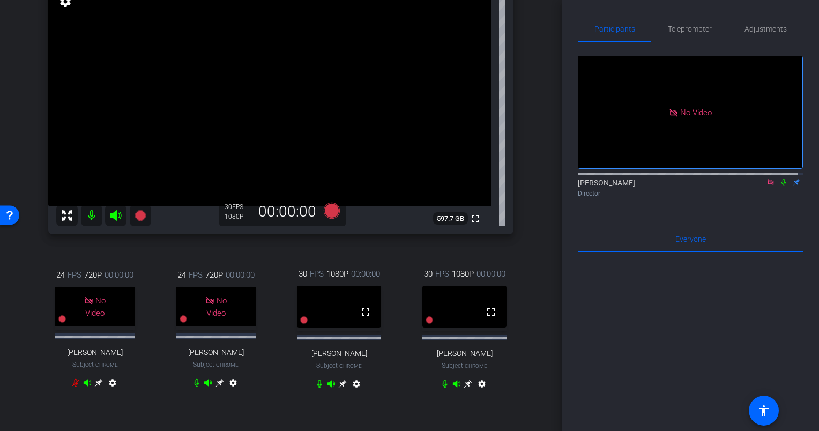
click at [339, 388] on icon at bounding box center [343, 384] width 8 height 8
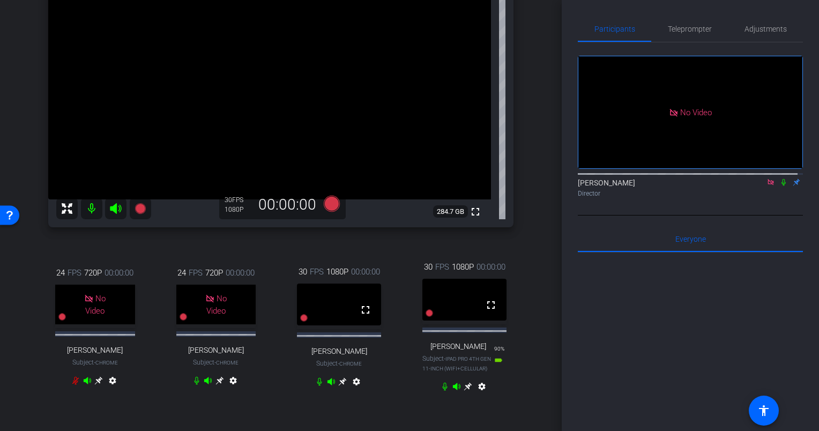
scroll to position [105, 0]
click at [338, 385] on icon at bounding box center [342, 381] width 9 height 9
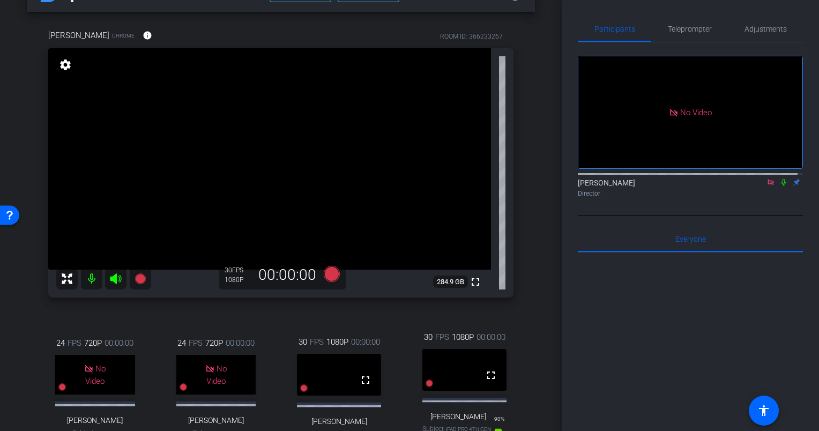
scroll to position [137, 0]
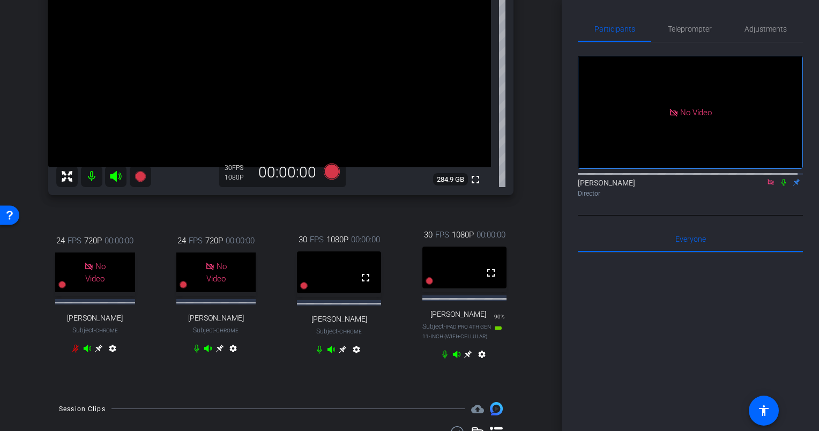
click at [339, 354] on icon at bounding box center [342, 349] width 9 height 9
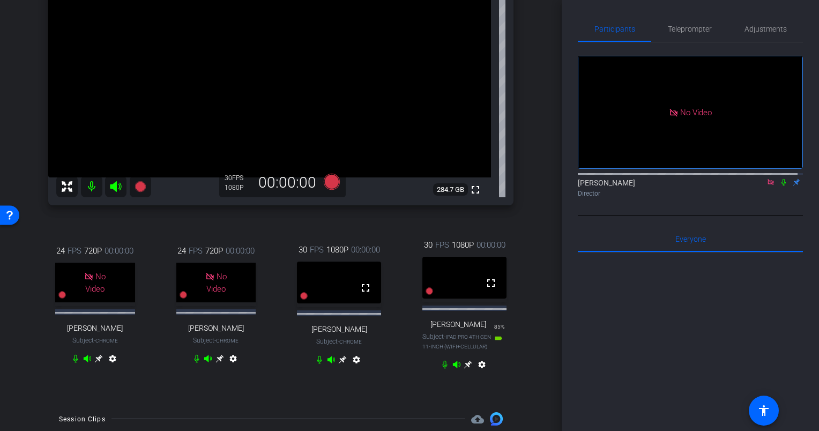
scroll to position [126, 0]
click at [464, 369] on icon at bounding box center [468, 365] width 8 height 8
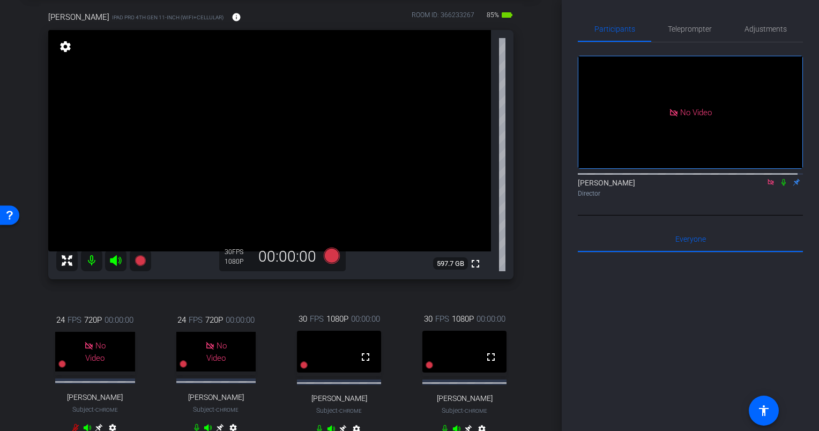
scroll to position [98, 0]
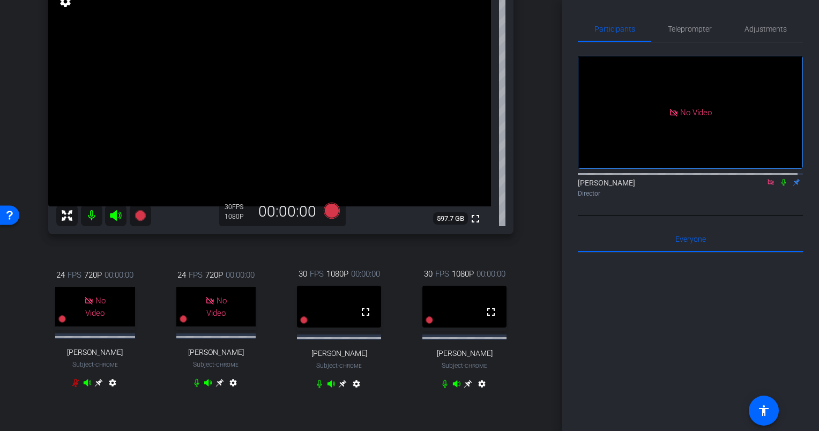
click at [338, 388] on icon at bounding box center [342, 383] width 9 height 9
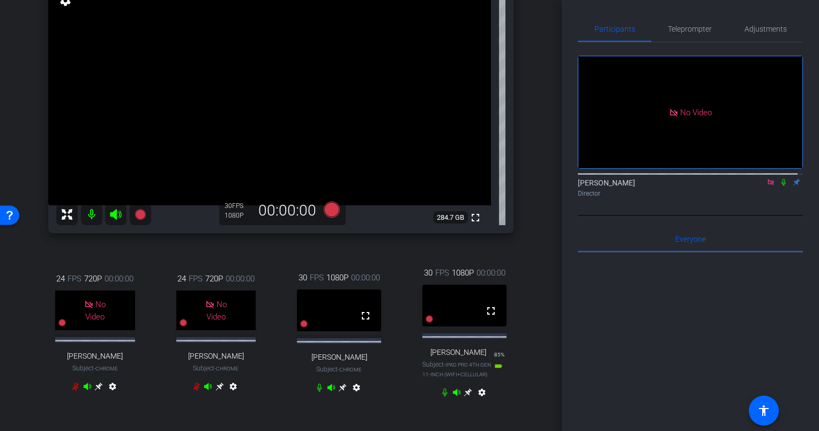
scroll to position [99, 0]
click at [463, 396] on icon at bounding box center [467, 392] width 9 height 9
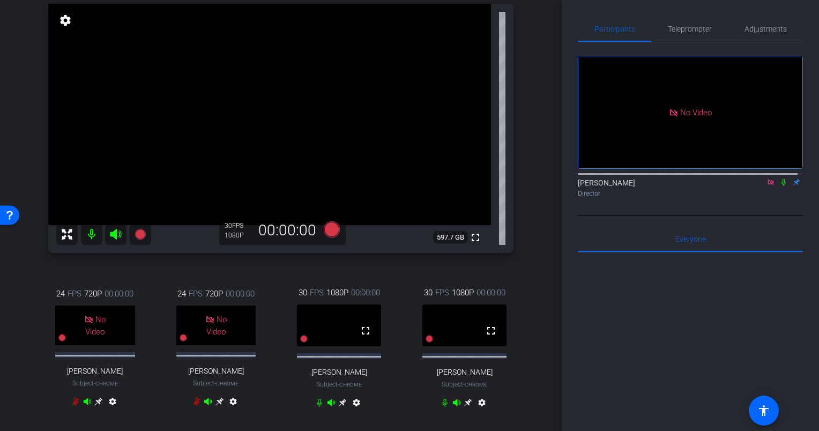
scroll to position [78, 0]
click at [338, 407] on icon at bounding box center [342, 403] width 9 height 9
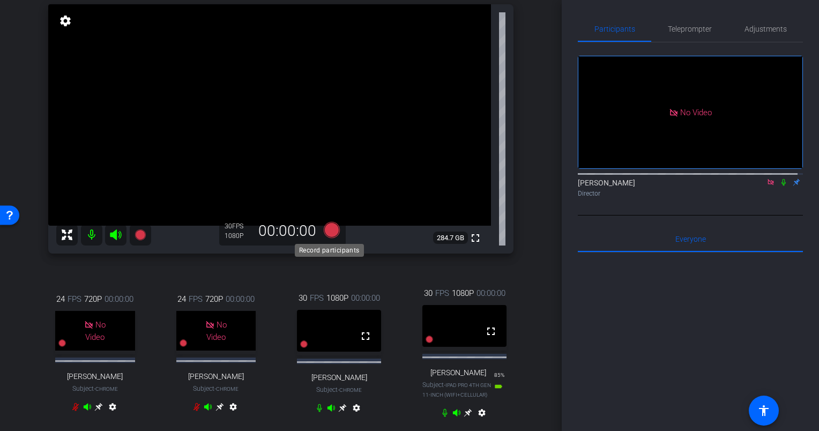
click at [328, 233] on icon at bounding box center [332, 230] width 16 height 16
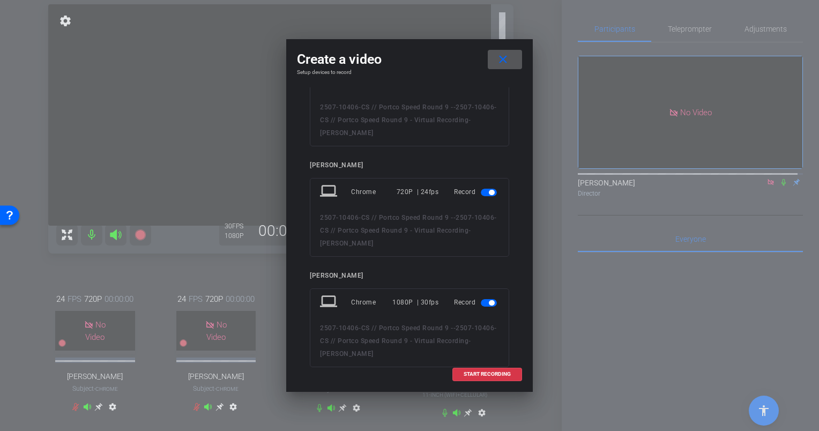
scroll to position [23, 0]
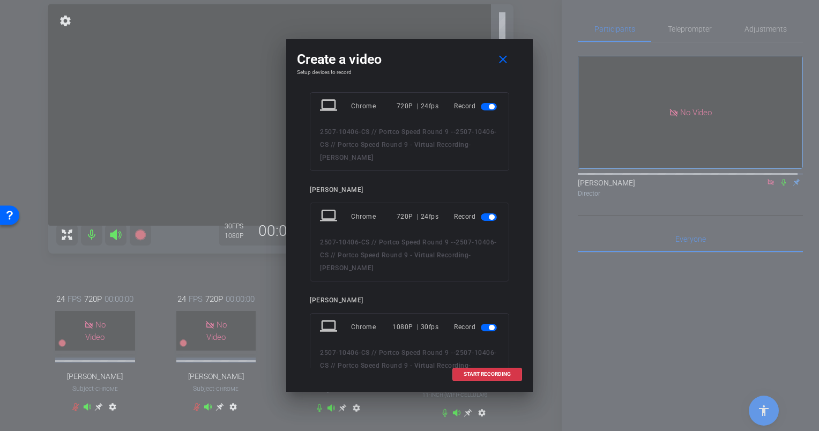
click at [482, 218] on span "button" at bounding box center [489, 217] width 16 height 8
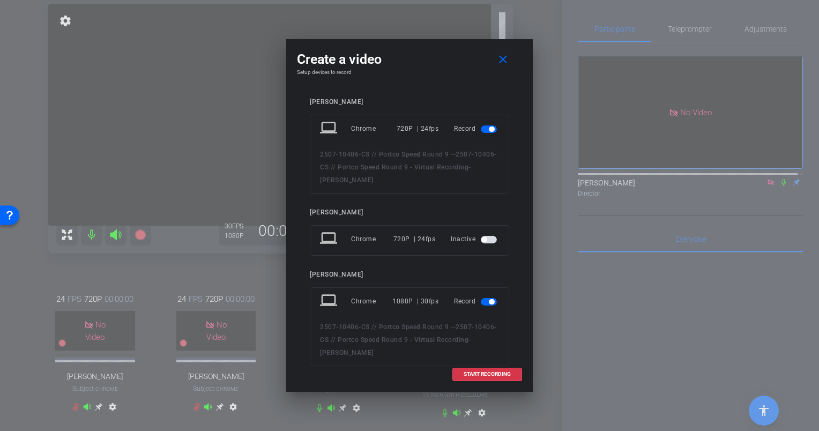
scroll to position [0, 0]
click at [482, 128] on span "button" at bounding box center [489, 129] width 16 height 8
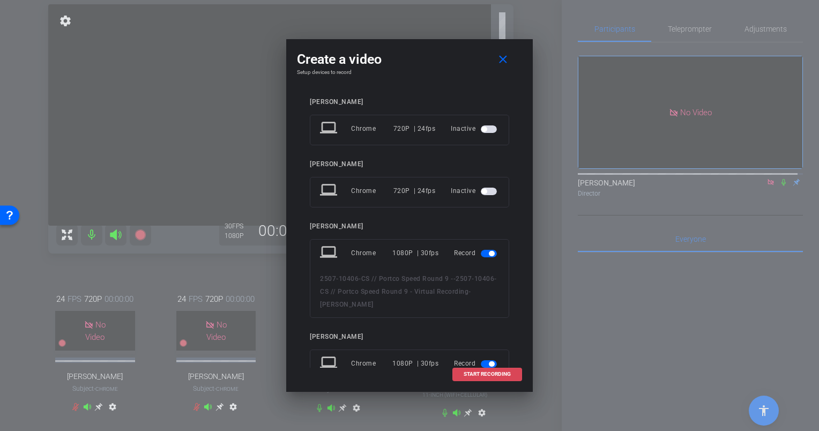
click at [475, 374] on span "START RECORDING" at bounding box center [486, 373] width 47 height 5
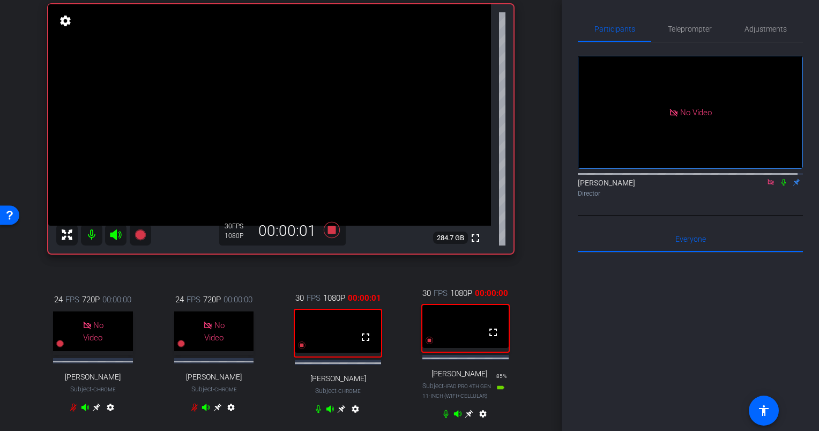
scroll to position [73, 0]
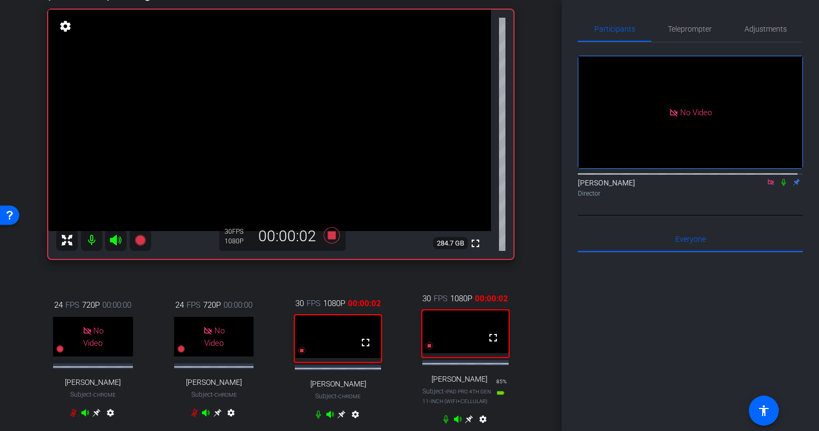
click at [779, 178] on icon at bounding box center [783, 182] width 9 height 8
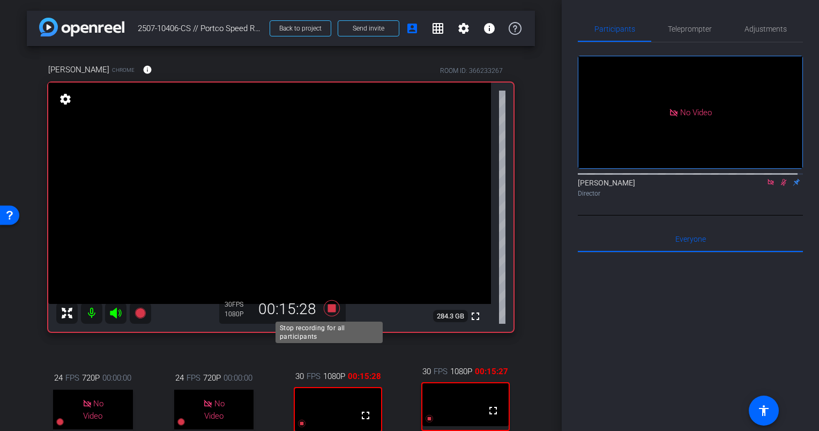
click at [326, 311] on icon at bounding box center [332, 308] width 16 height 16
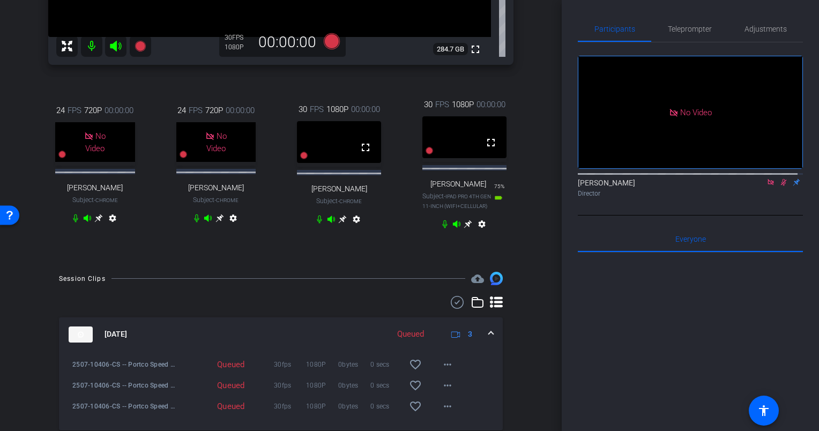
scroll to position [357, 0]
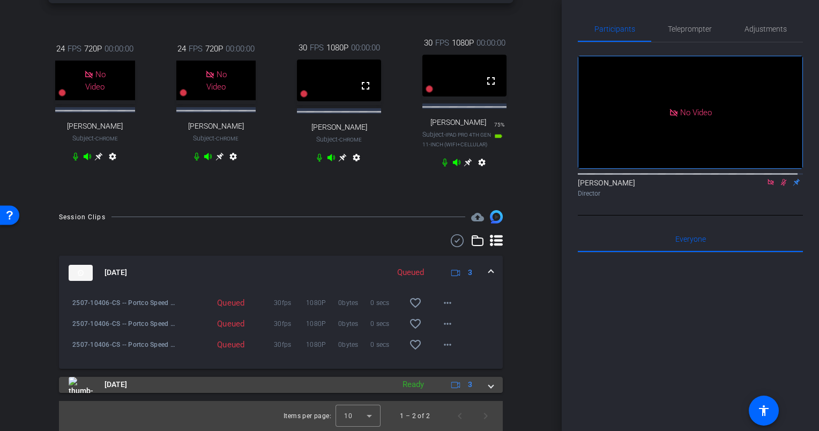
click at [489, 385] on span at bounding box center [491, 384] width 4 height 11
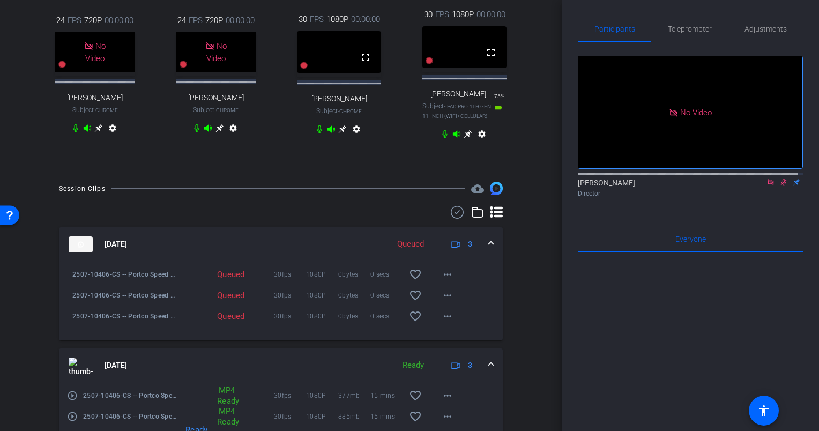
scroll to position [454, 0]
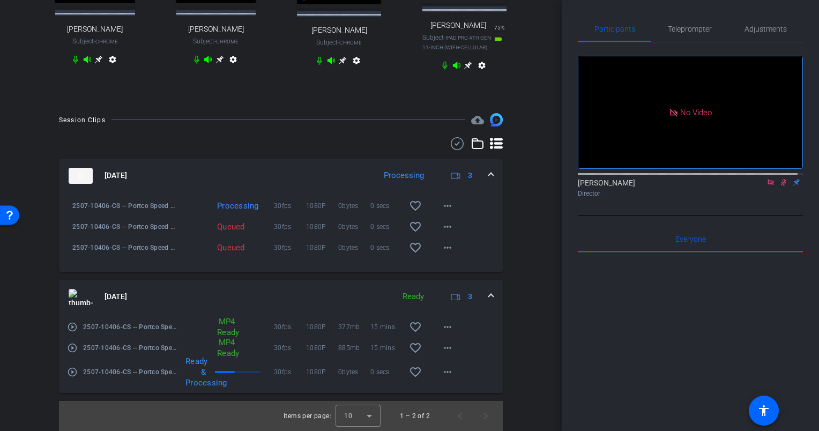
click at [489, 295] on span at bounding box center [491, 296] width 4 height 11
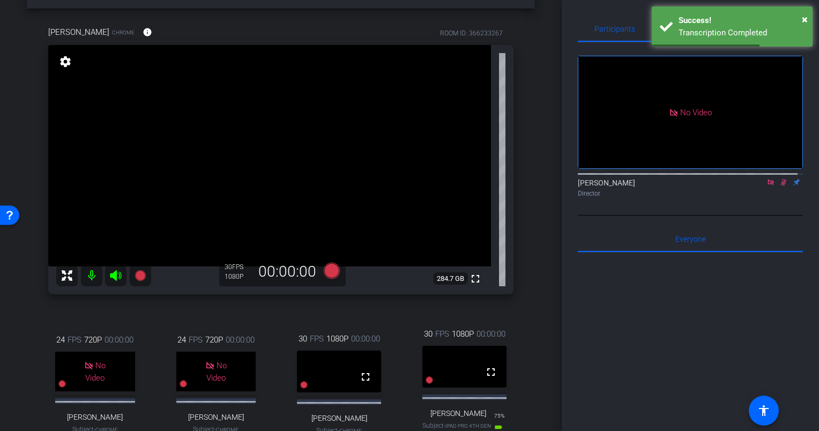
scroll to position [36, 0]
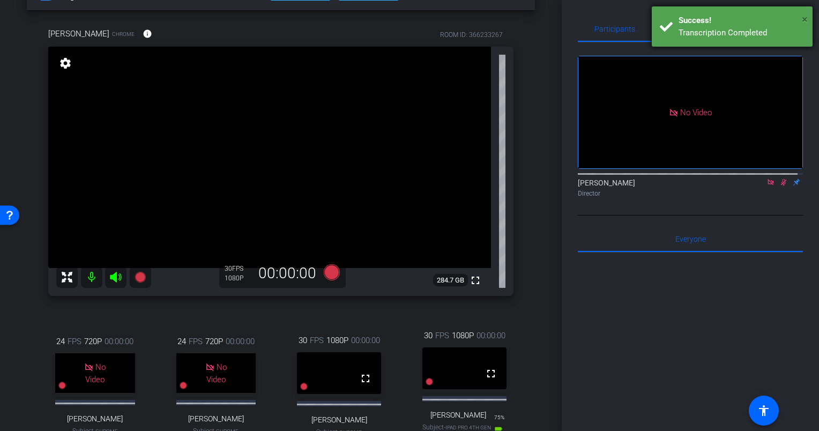
click at [804, 19] on span "×" at bounding box center [804, 19] width 6 height 13
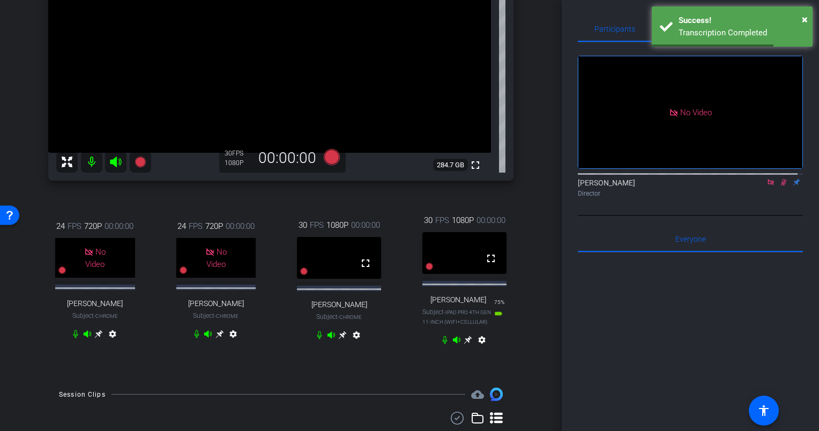
scroll to position [152, 0]
click at [466, 343] on icon at bounding box center [468, 339] width 8 height 8
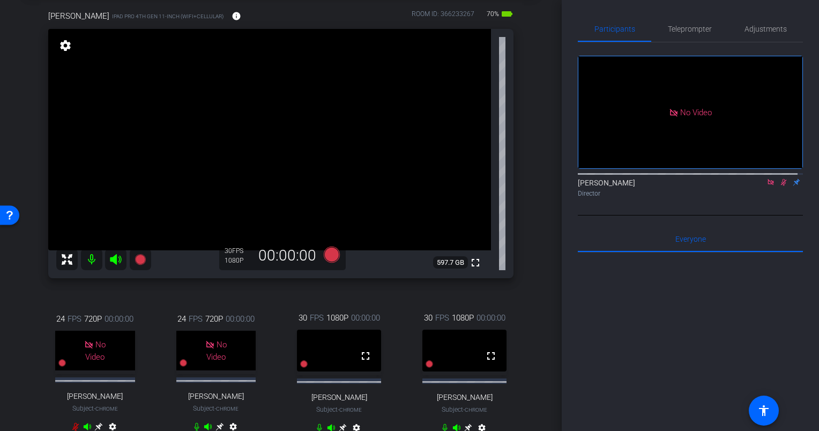
scroll to position [56, 0]
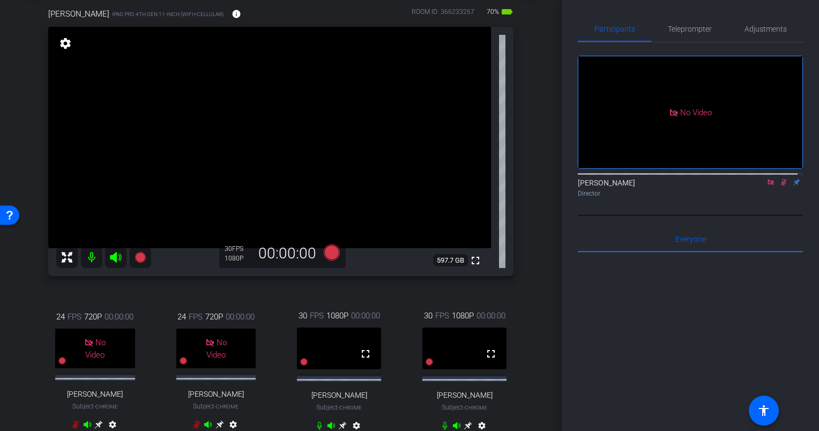
click at [779, 178] on icon at bounding box center [783, 182] width 9 height 8
click at [146, 258] on icon at bounding box center [140, 257] width 13 height 13
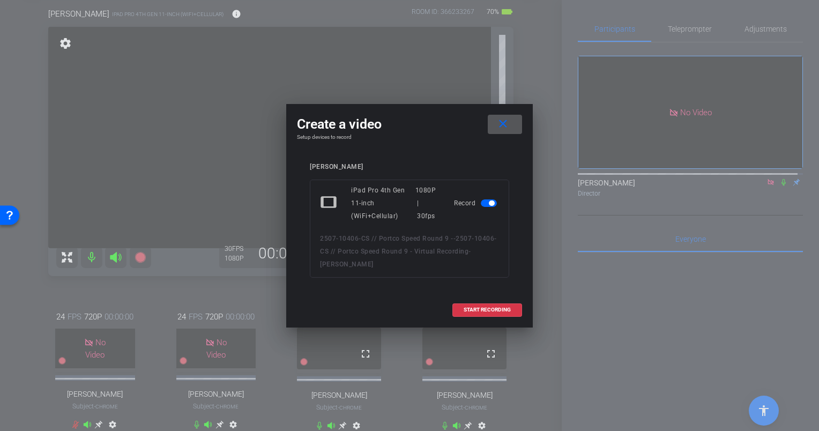
click at [505, 120] on mat-icon "close" at bounding box center [502, 123] width 13 height 13
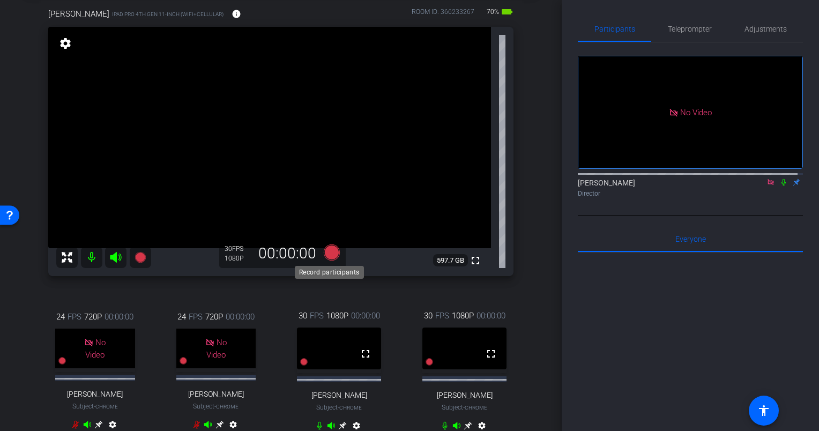
click at [330, 253] on icon at bounding box center [332, 252] width 16 height 16
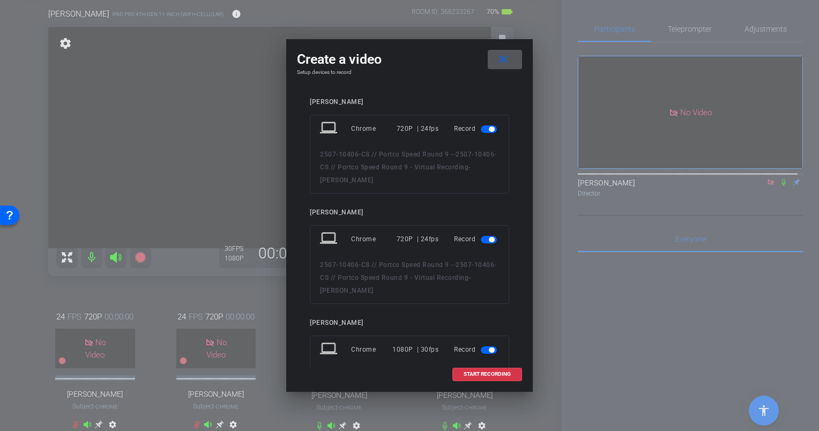
click at [489, 129] on span "button" at bounding box center [491, 128] width 5 height 5
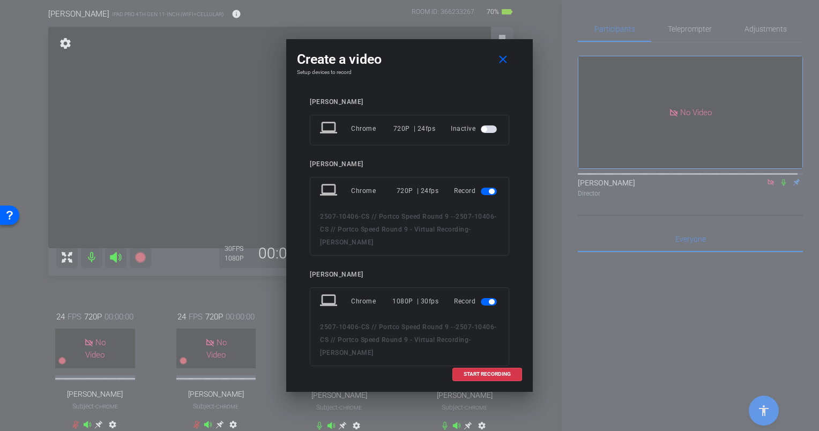
click at [489, 189] on span "button" at bounding box center [491, 191] width 5 height 5
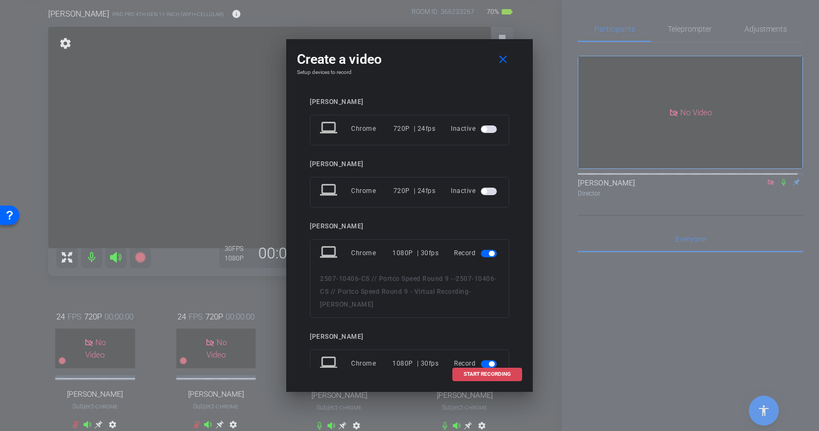
click at [474, 372] on span "START RECORDING" at bounding box center [486, 373] width 47 height 5
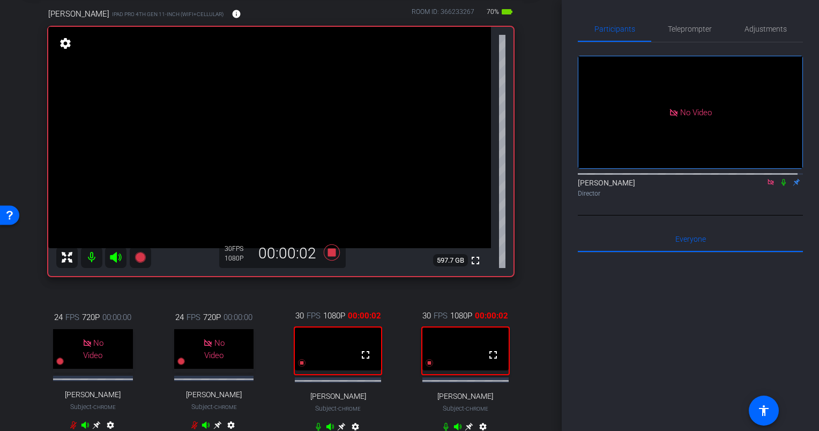
click at [780, 178] on icon at bounding box center [783, 182] width 9 height 8
click at [332, 252] on icon at bounding box center [332, 252] width 16 height 16
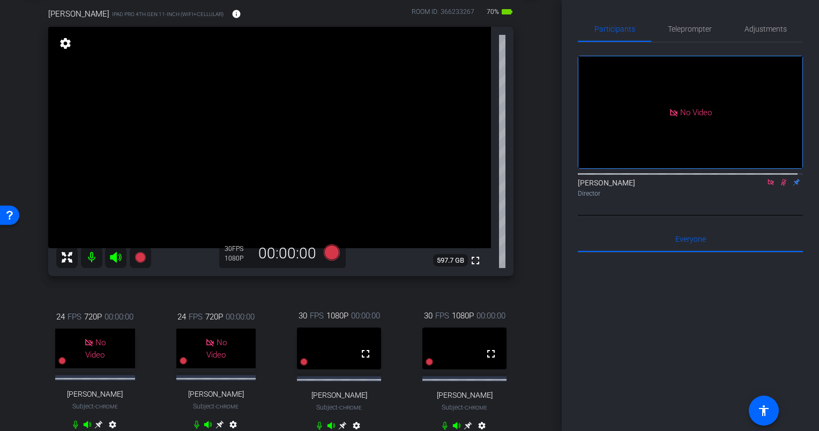
click at [779, 178] on icon at bounding box center [783, 182] width 9 height 8
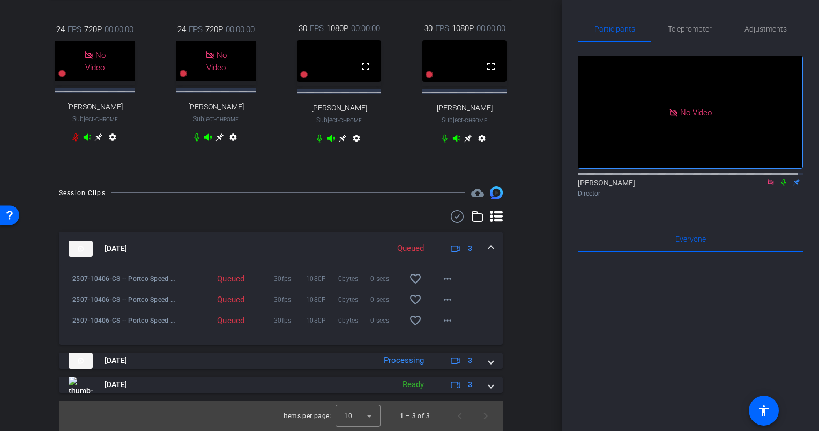
scroll to position [381, 0]
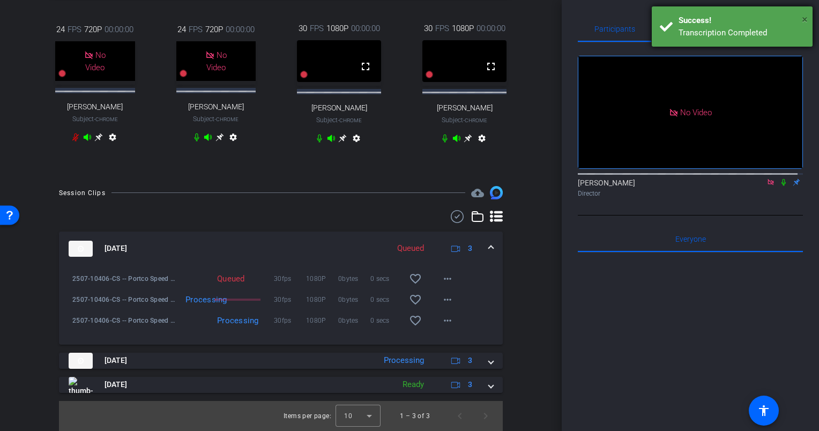
click at [805, 16] on span "×" at bounding box center [804, 19] width 6 height 13
click at [801, 17] on span "×" at bounding box center [804, 19] width 6 height 13
click at [804, 18] on span "×" at bounding box center [804, 19] width 6 height 13
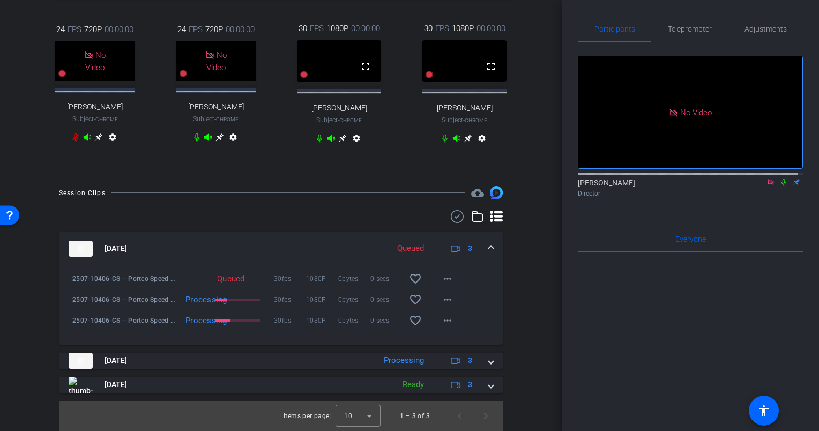
click at [489, 243] on span at bounding box center [491, 248] width 4 height 11
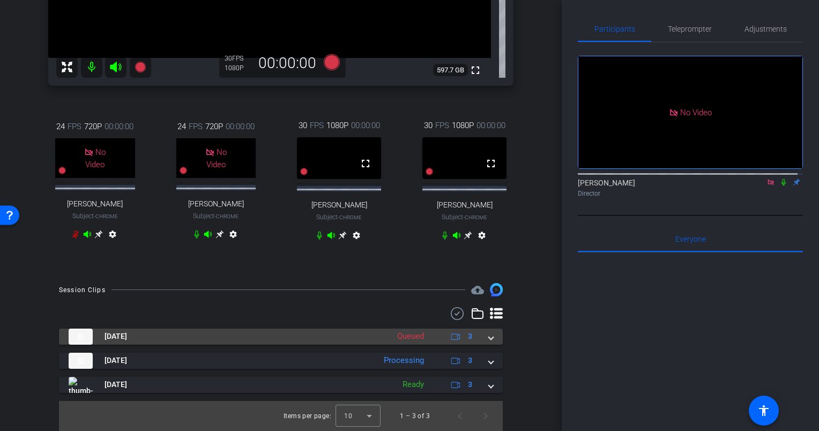
scroll to position [284, 0]
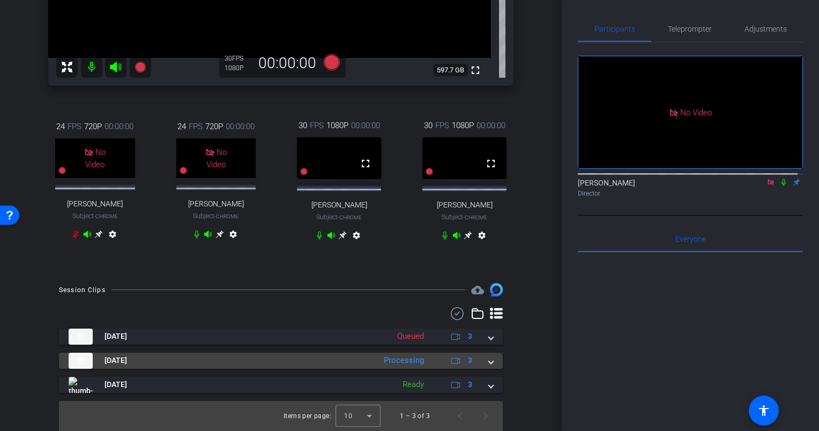
click at [489, 362] on span at bounding box center [491, 360] width 4 height 11
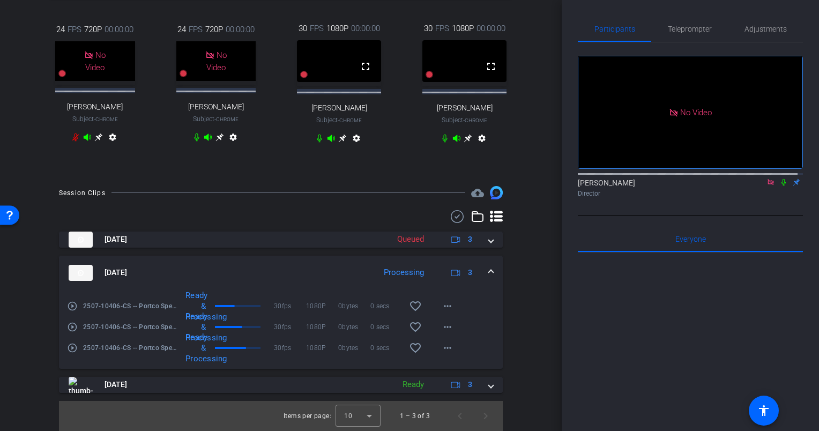
scroll to position [381, 0]
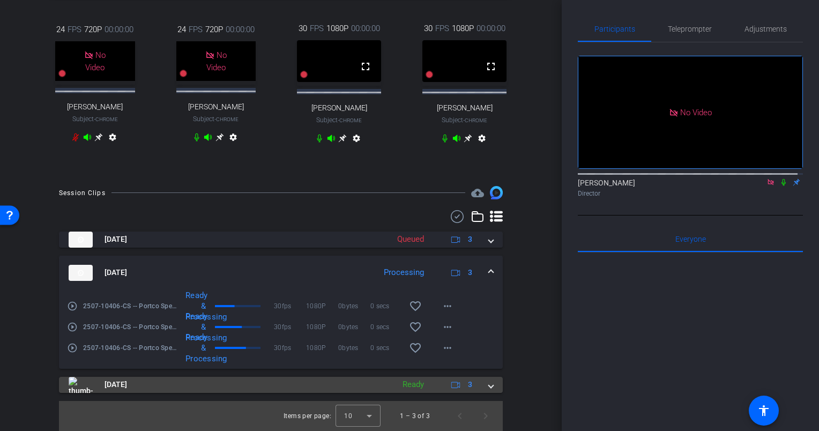
click at [488, 387] on mat-expansion-panel-header "[DATE] Ready 3" at bounding box center [281, 385] width 444 height 16
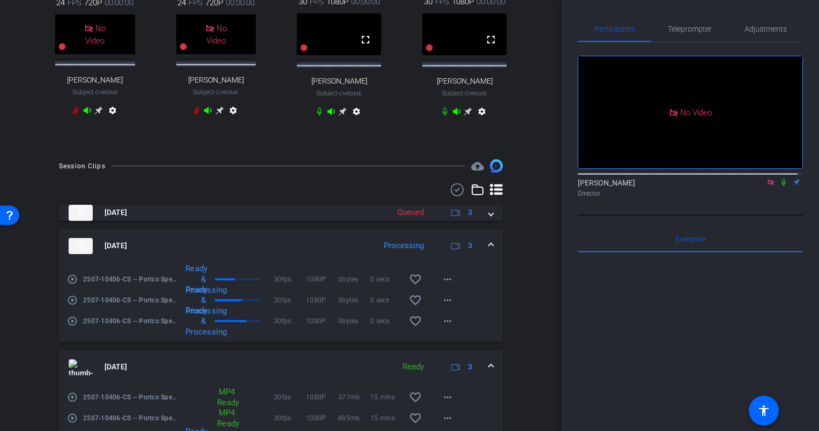
scroll to position [365, 0]
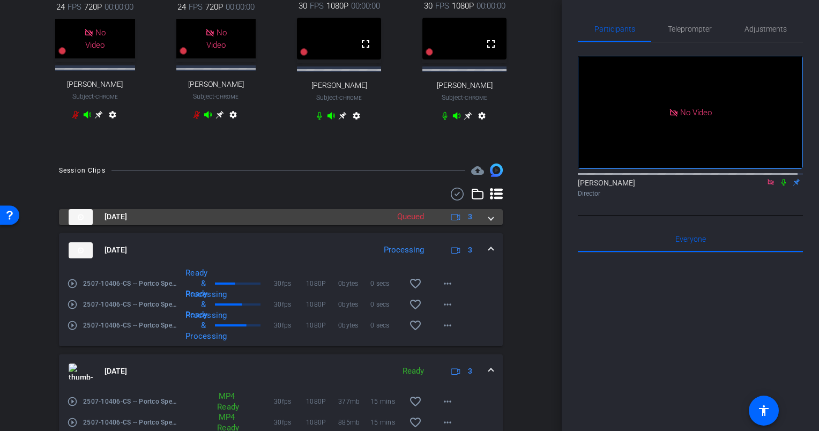
click at [489, 222] on span at bounding box center [491, 216] width 4 height 11
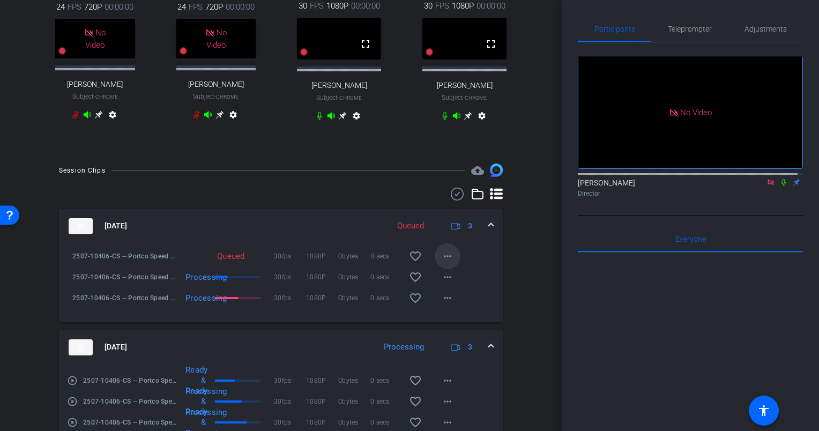
click at [443, 263] on mat-icon "more_horiz" at bounding box center [447, 256] width 13 height 13
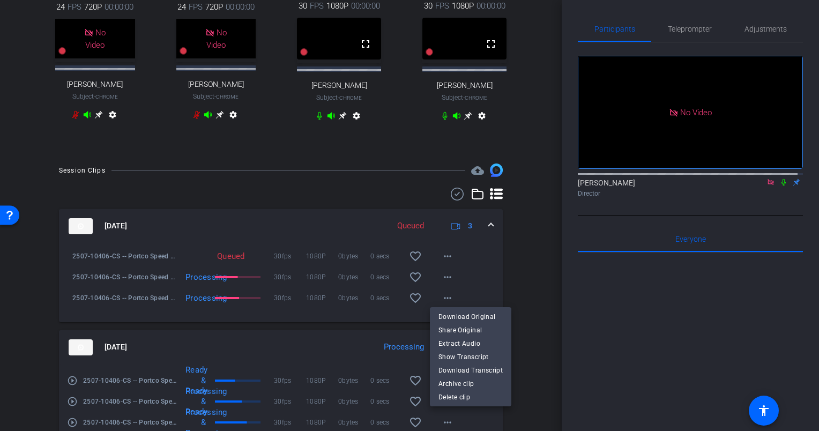
click at [531, 277] on div at bounding box center [409, 215] width 819 height 431
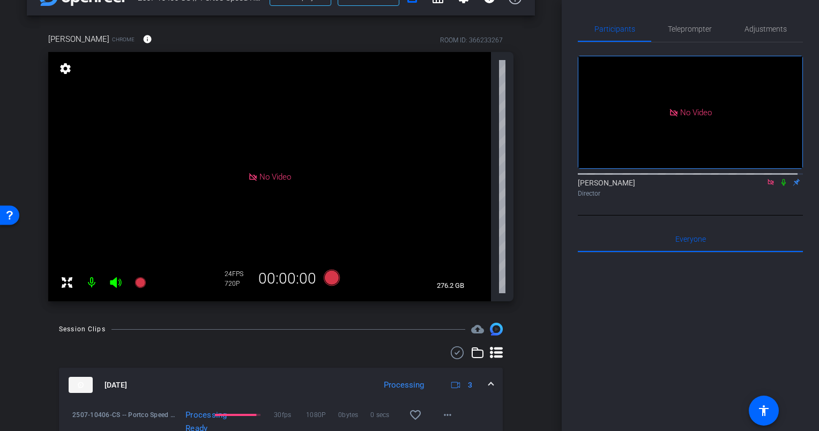
scroll to position [0, 0]
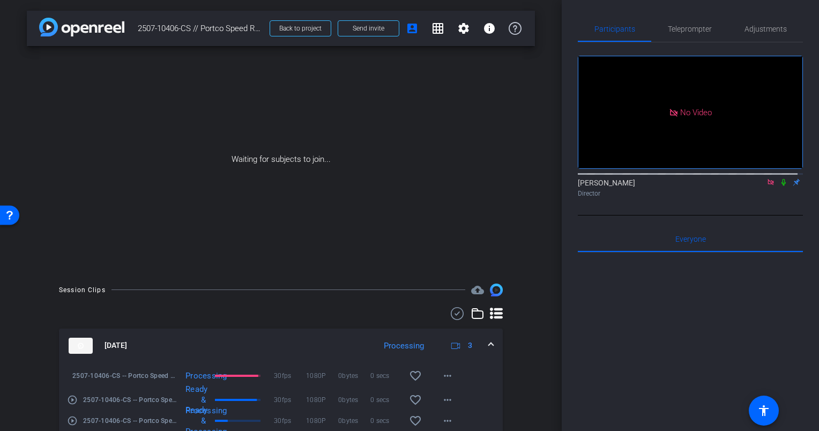
click at [781, 179] on icon at bounding box center [783, 182] width 4 height 7
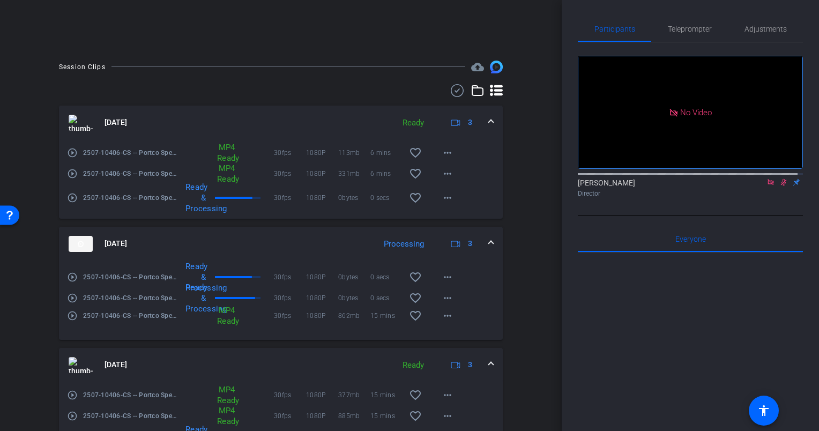
scroll to position [290, 0]
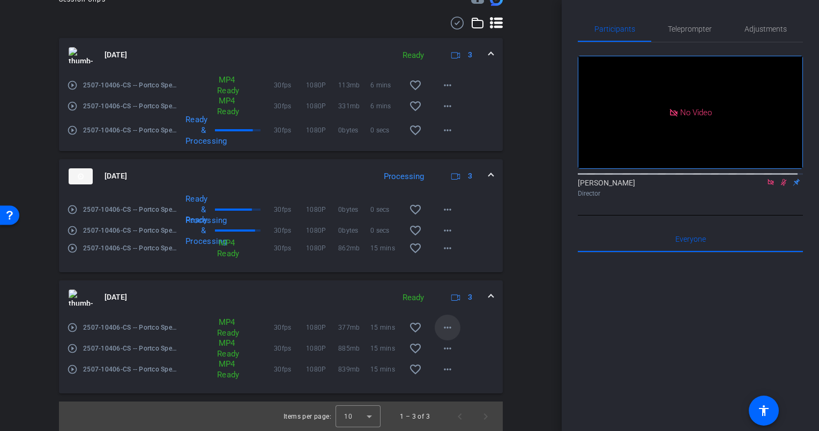
click at [441, 326] on mat-icon "more_horiz" at bounding box center [447, 327] width 13 height 13
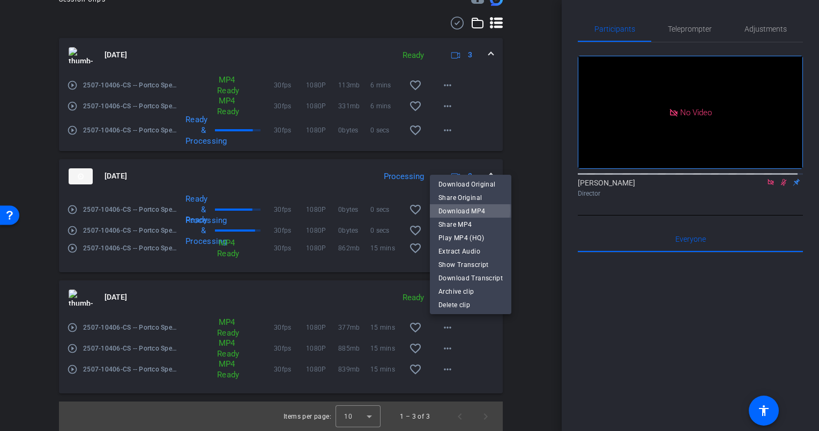
click at [462, 210] on span "Download MP4" at bounding box center [470, 211] width 64 height 13
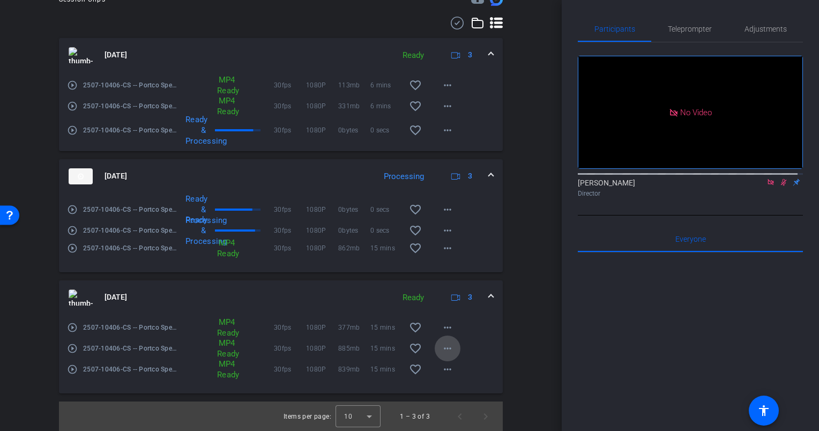
click at [445, 343] on mat-icon "more_horiz" at bounding box center [447, 348] width 13 height 13
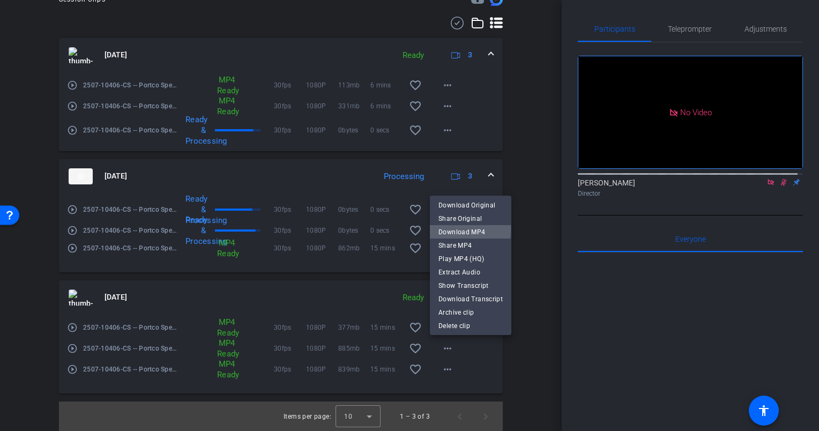
click at [458, 229] on span "Download MP4" at bounding box center [470, 232] width 64 height 13
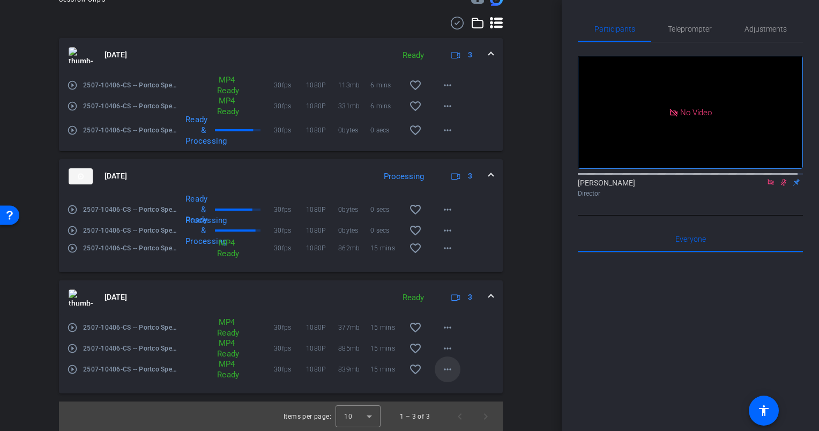
click at [446, 366] on mat-icon "more_horiz" at bounding box center [447, 369] width 13 height 13
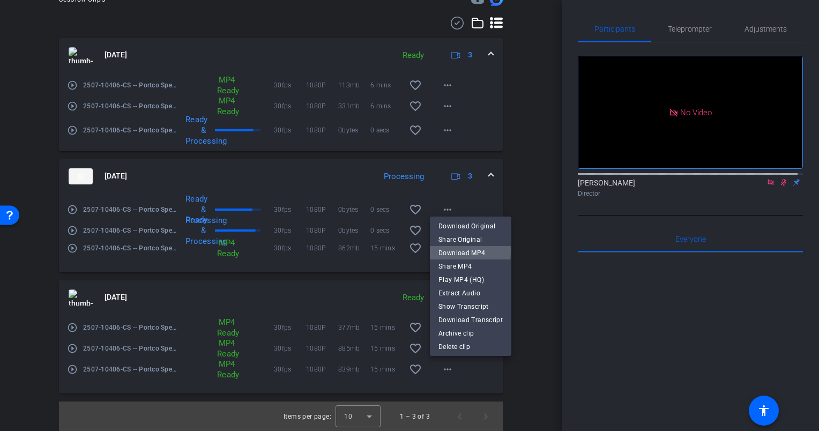
click at [454, 250] on span "Download MP4" at bounding box center [470, 252] width 64 height 13
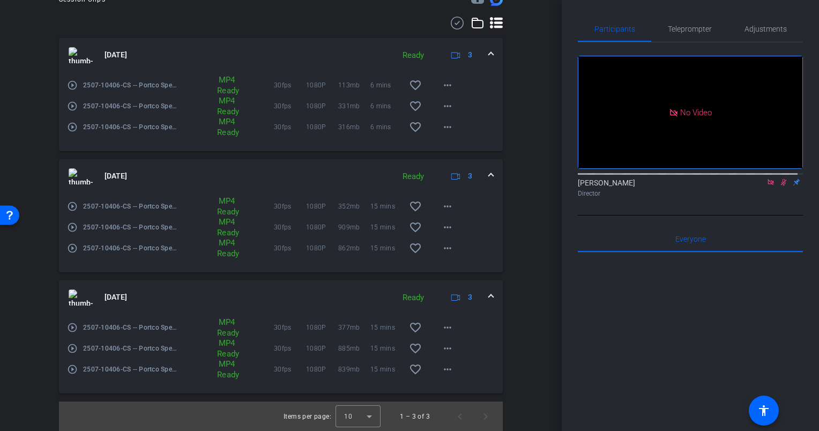
click at [489, 294] on mat-expansion-panel-header "[DATE] Ready 3" at bounding box center [281, 297] width 444 height 34
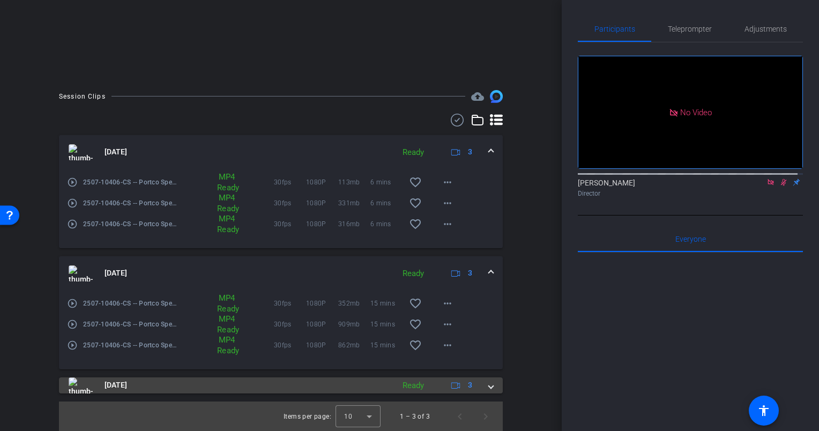
scroll to position [193, 0]
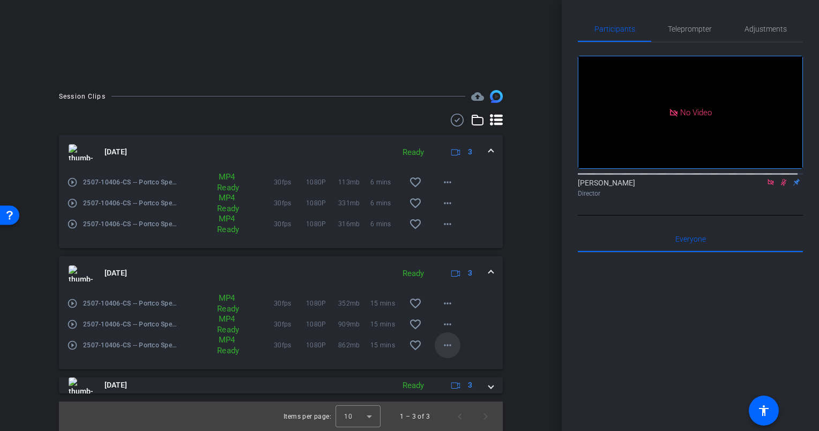
click at [442, 343] on mat-icon "more_horiz" at bounding box center [447, 345] width 13 height 13
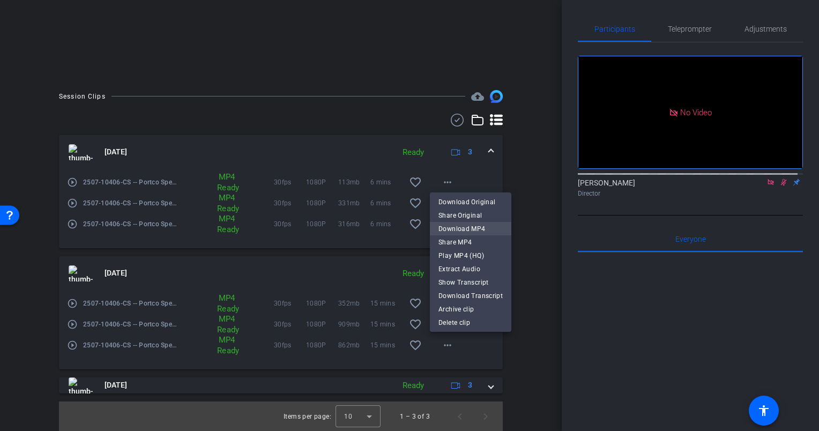
click at [456, 229] on span "Download MP4" at bounding box center [470, 228] width 64 height 13
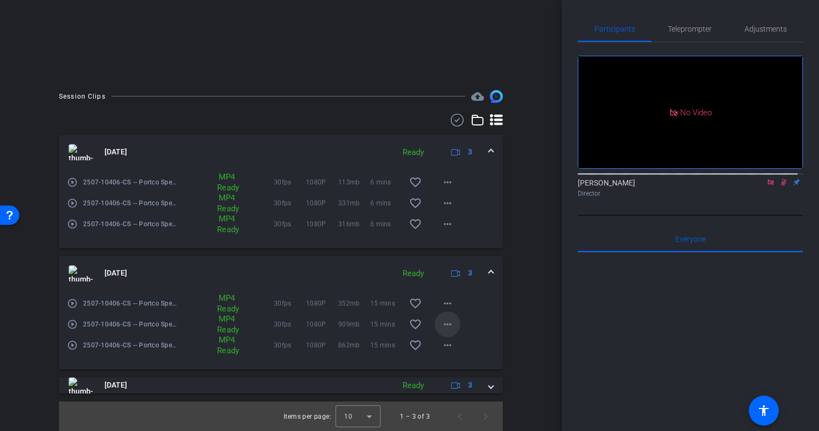
click at [444, 324] on mat-icon "more_horiz" at bounding box center [447, 324] width 13 height 13
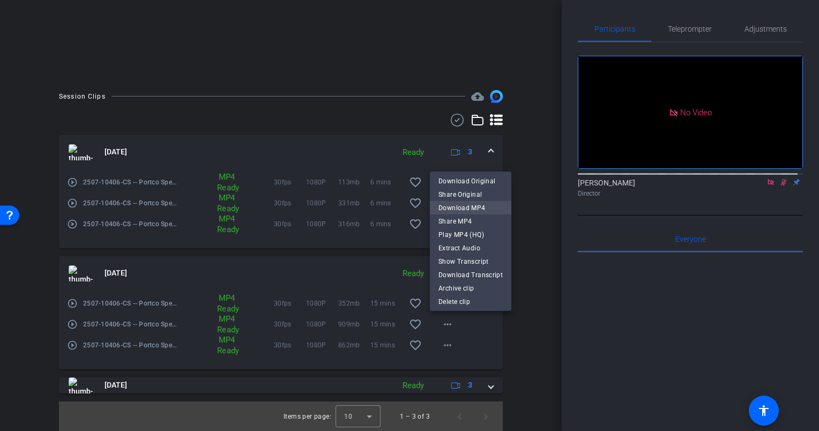
click at [458, 205] on span "Download MP4" at bounding box center [470, 207] width 64 height 13
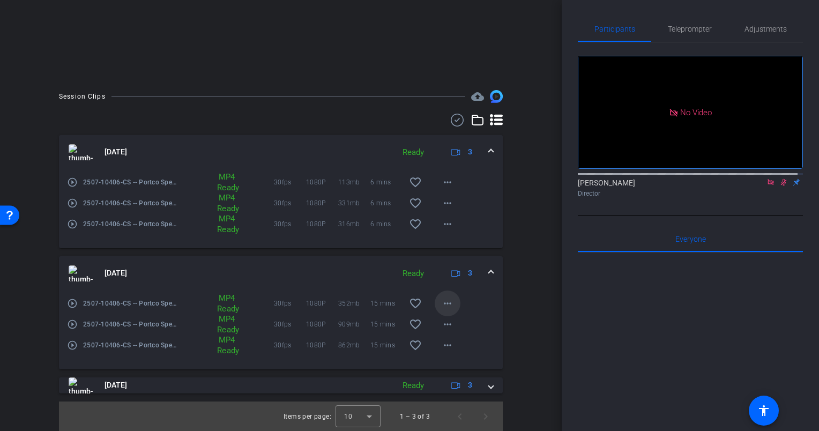
click at [446, 303] on mat-icon "more_horiz" at bounding box center [447, 303] width 13 height 13
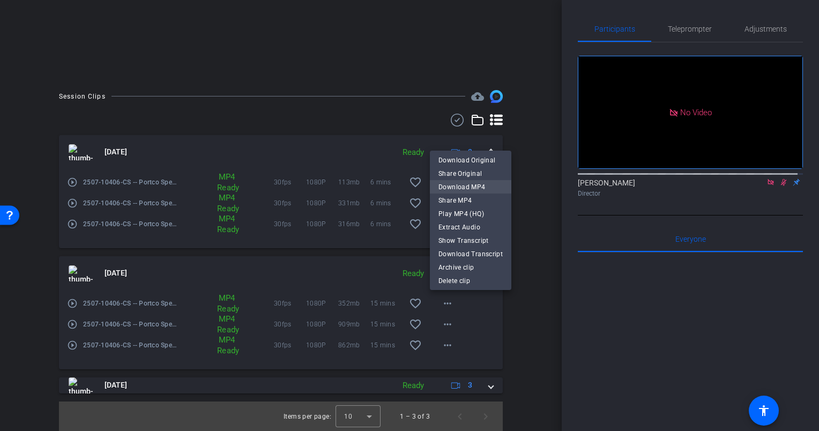
click at [455, 182] on span "Download MP4" at bounding box center [470, 187] width 64 height 13
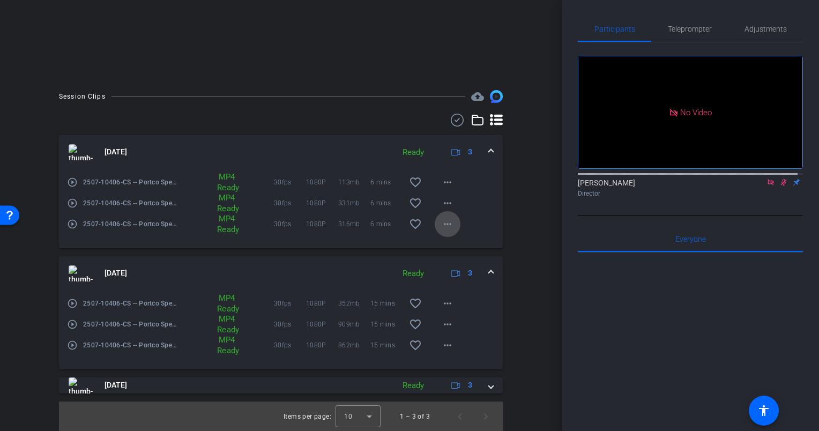
click at [448, 220] on mat-icon "more_horiz" at bounding box center [447, 224] width 13 height 13
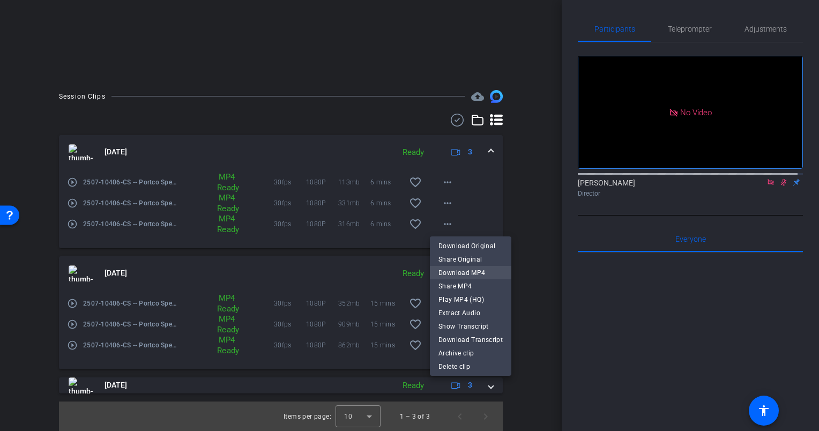
click at [465, 269] on span "Download MP4" at bounding box center [470, 272] width 64 height 13
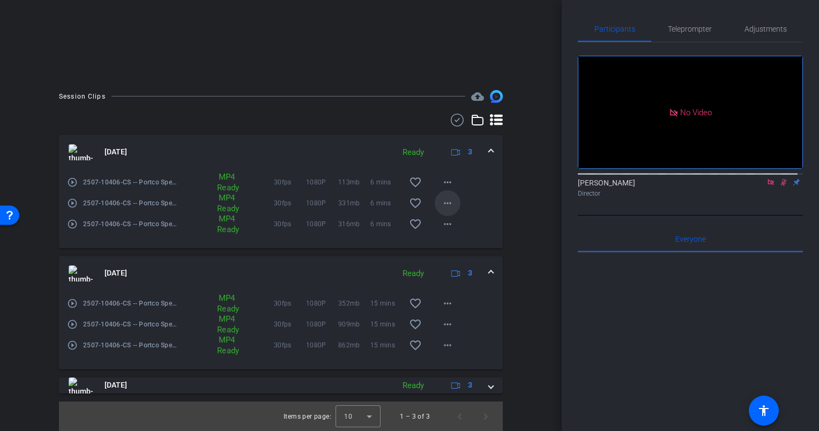
click at [446, 201] on mat-icon "more_horiz" at bounding box center [447, 203] width 13 height 13
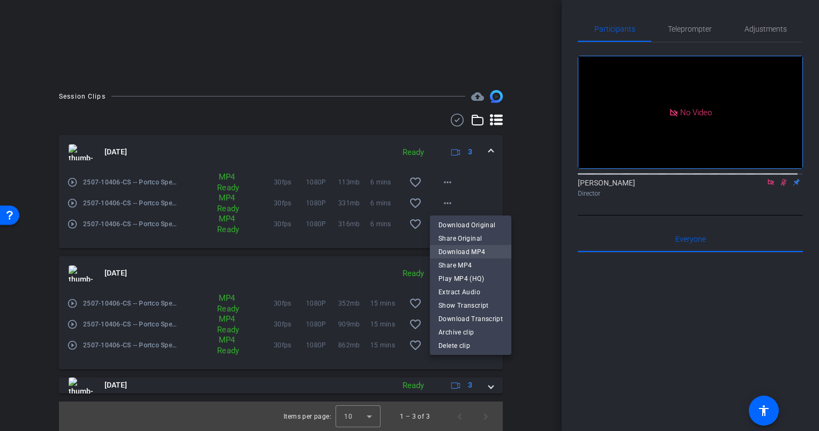
click at [457, 247] on span "Download MP4" at bounding box center [470, 251] width 64 height 13
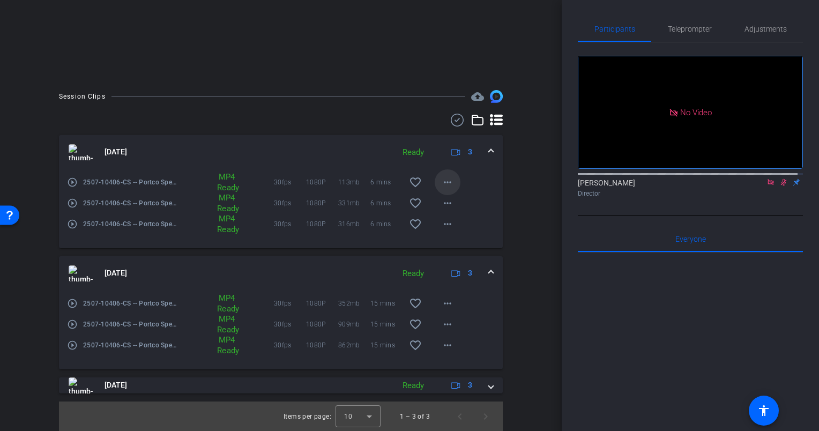
click at [443, 181] on mat-icon "more_horiz" at bounding box center [447, 182] width 13 height 13
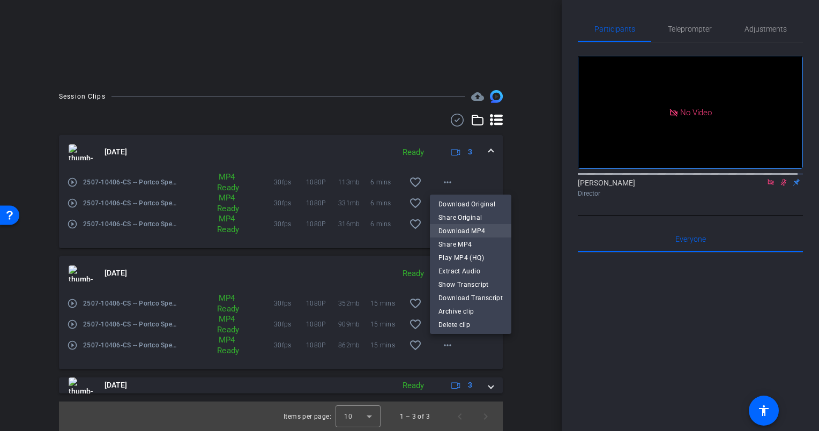
click at [475, 229] on span "Download MP4" at bounding box center [470, 230] width 64 height 13
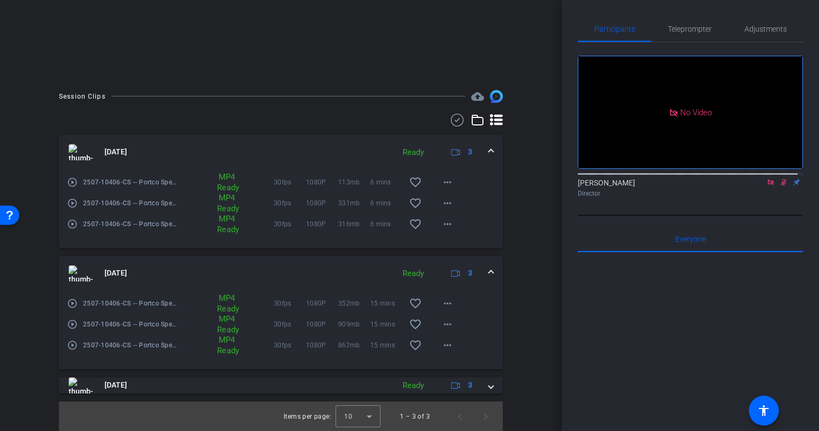
click at [489, 270] on span at bounding box center [491, 272] width 4 height 11
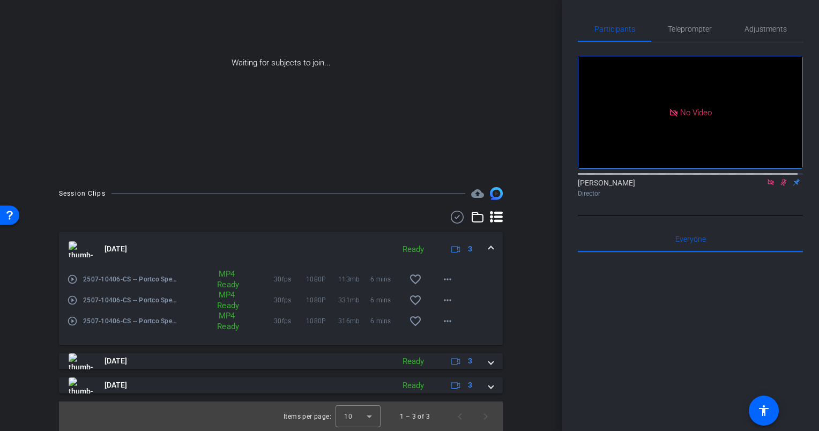
scroll to position [0, 0]
